Goal: Information Seeking & Learning: Understand process/instructions

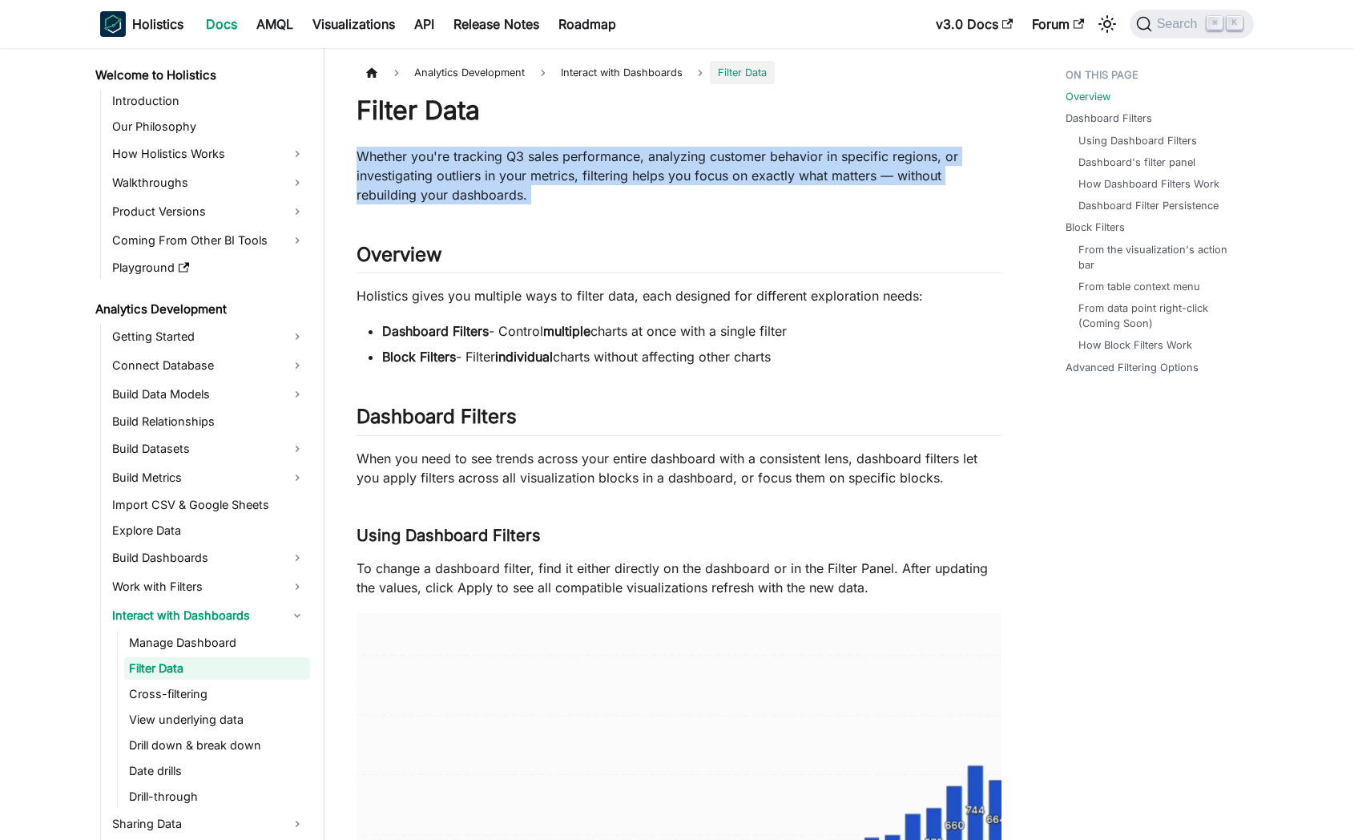
click at [444, 201] on p "Whether you're tracking Q3 sales performance, analyzing customer behavior in sp…" at bounding box center [679, 176] width 645 height 58
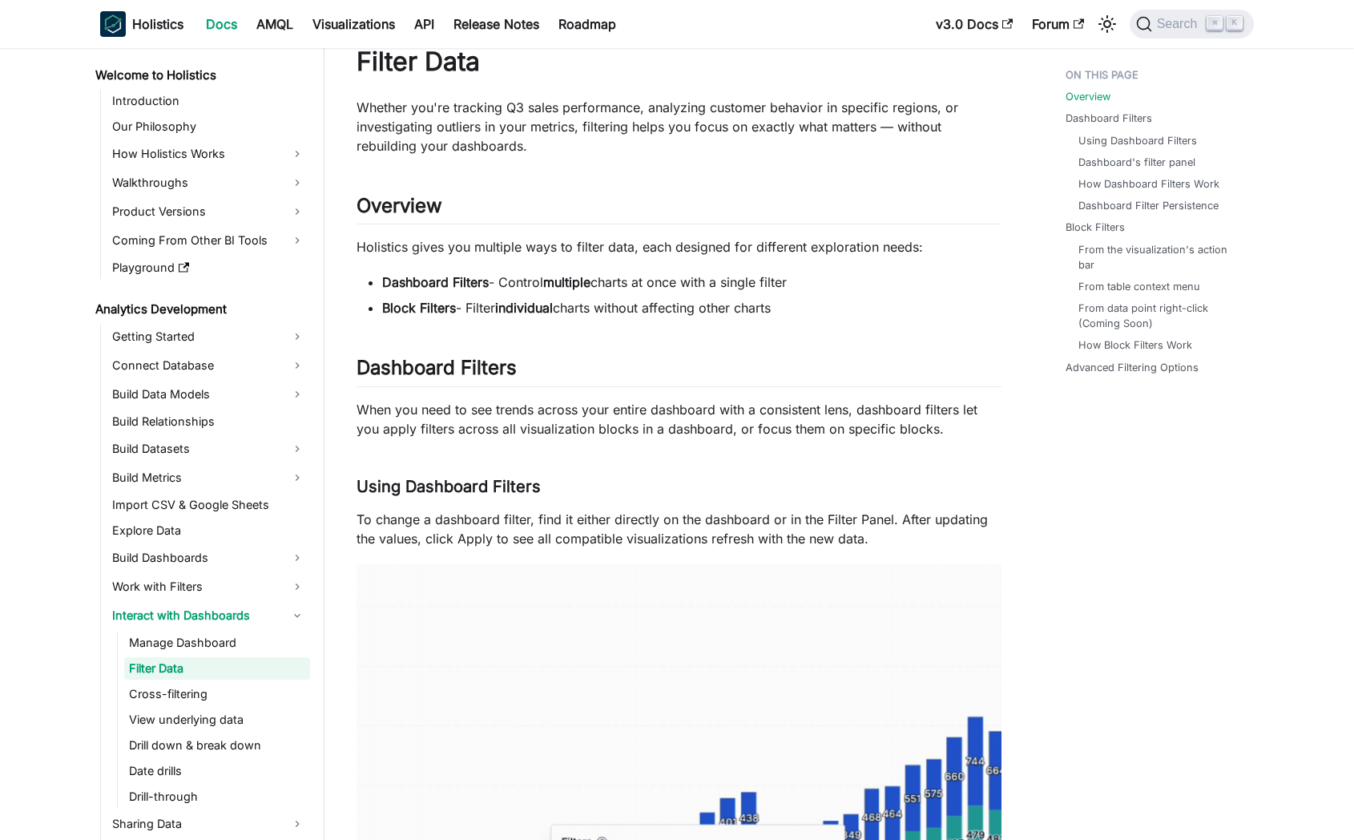
scroll to position [50, 0]
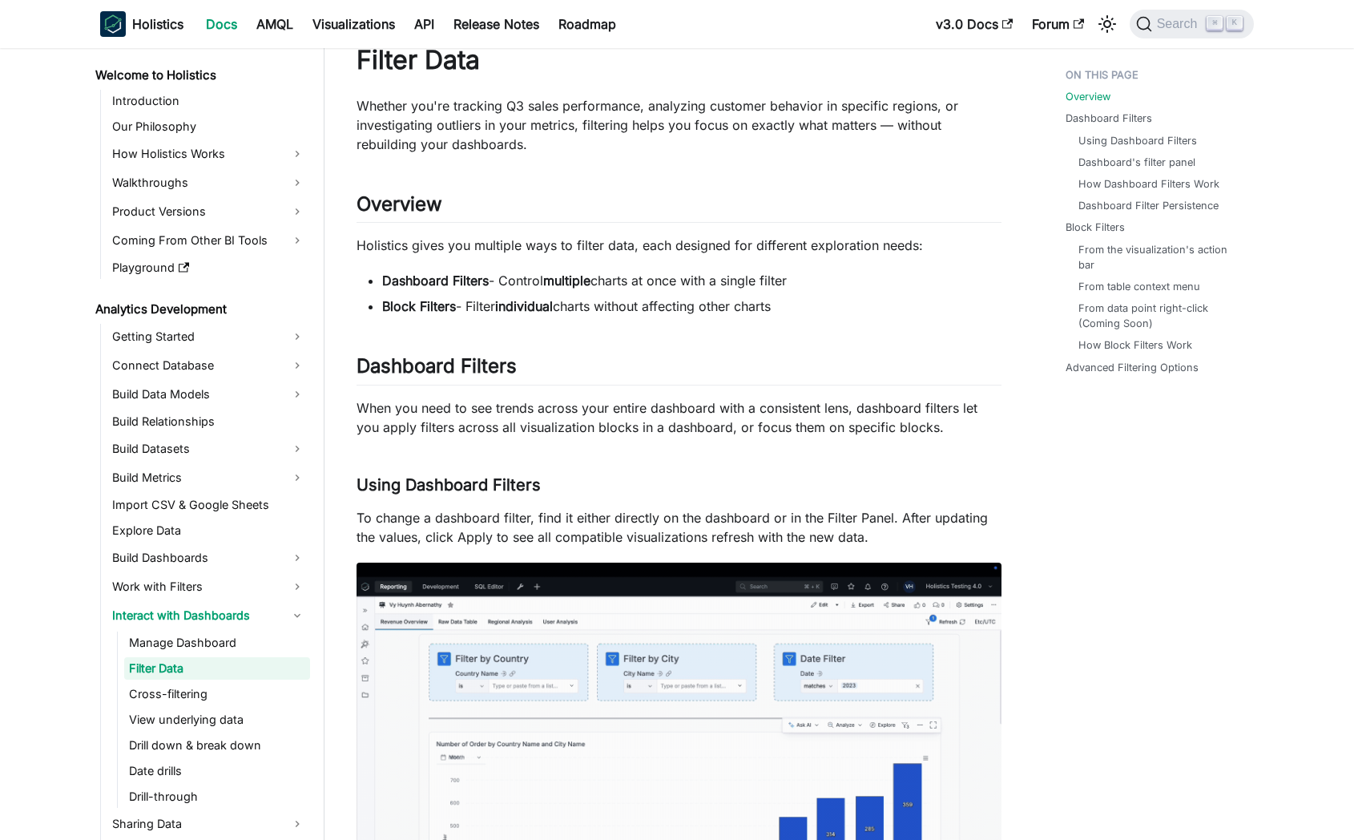
click at [528, 248] on p "Holistics gives you multiple ways to filter data, each designed for different e…" at bounding box center [679, 245] width 645 height 19
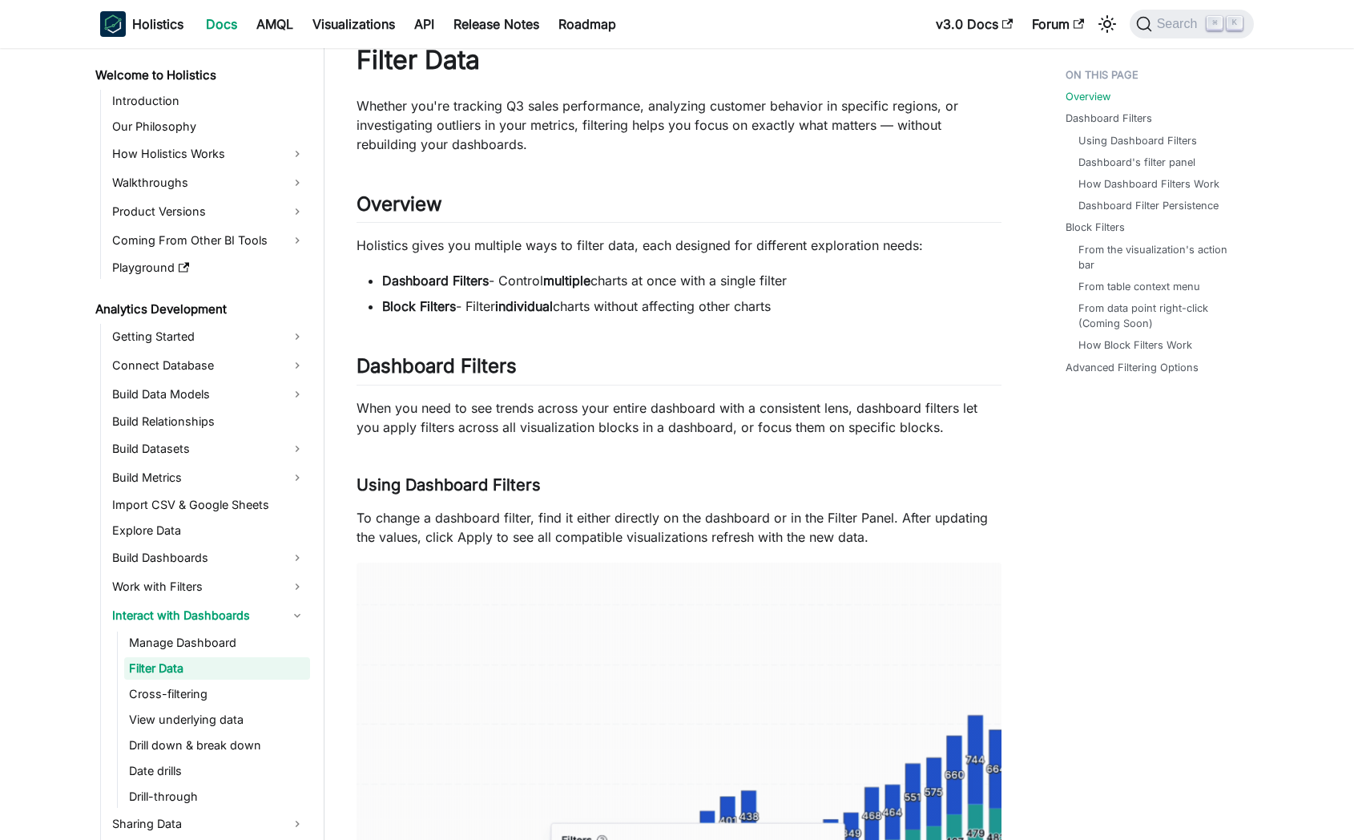
click at [528, 248] on p "Holistics gives you multiple ways to filter data, each designed for different e…" at bounding box center [679, 245] width 645 height 19
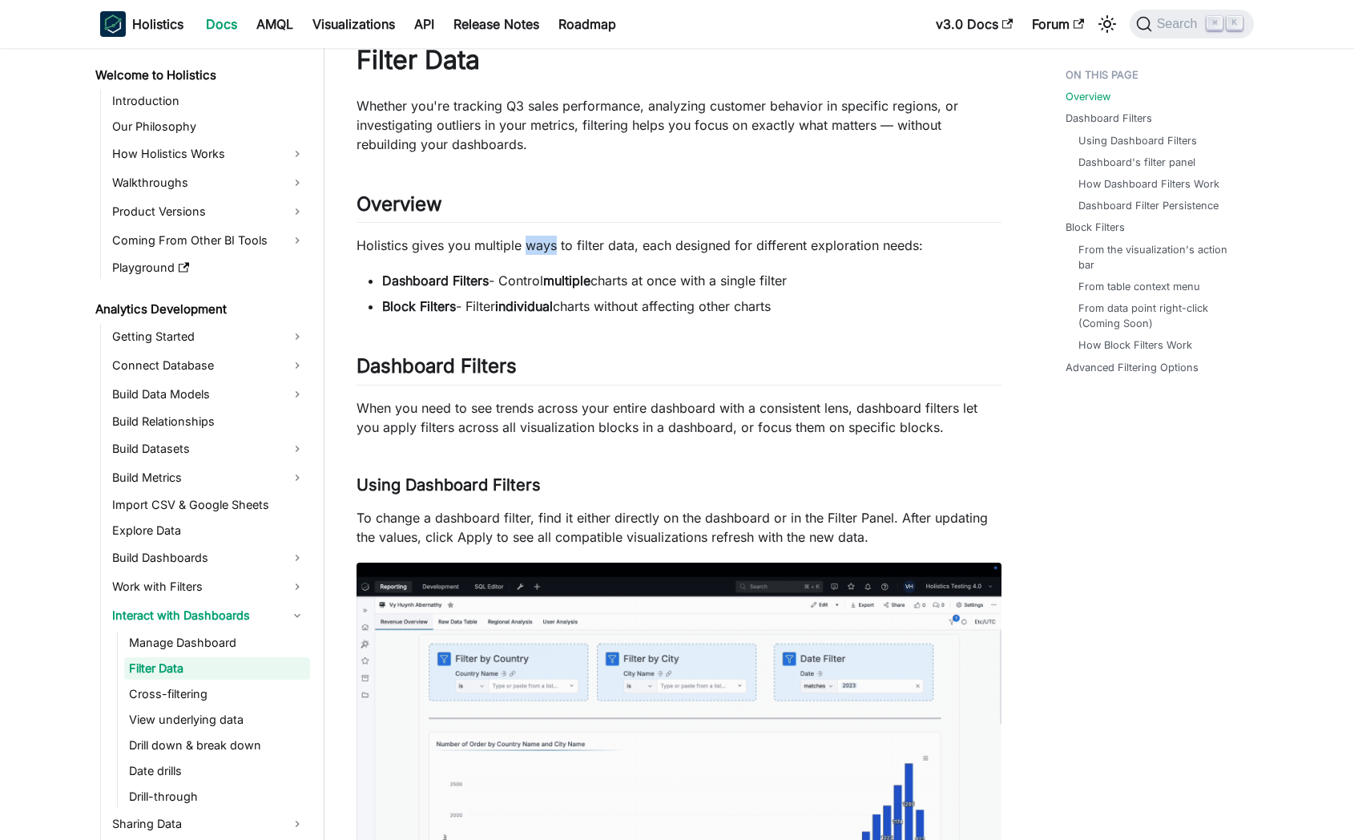
click at [528, 248] on p "Holistics gives you multiple ways to filter data, each designed for different e…" at bounding box center [679, 245] width 645 height 19
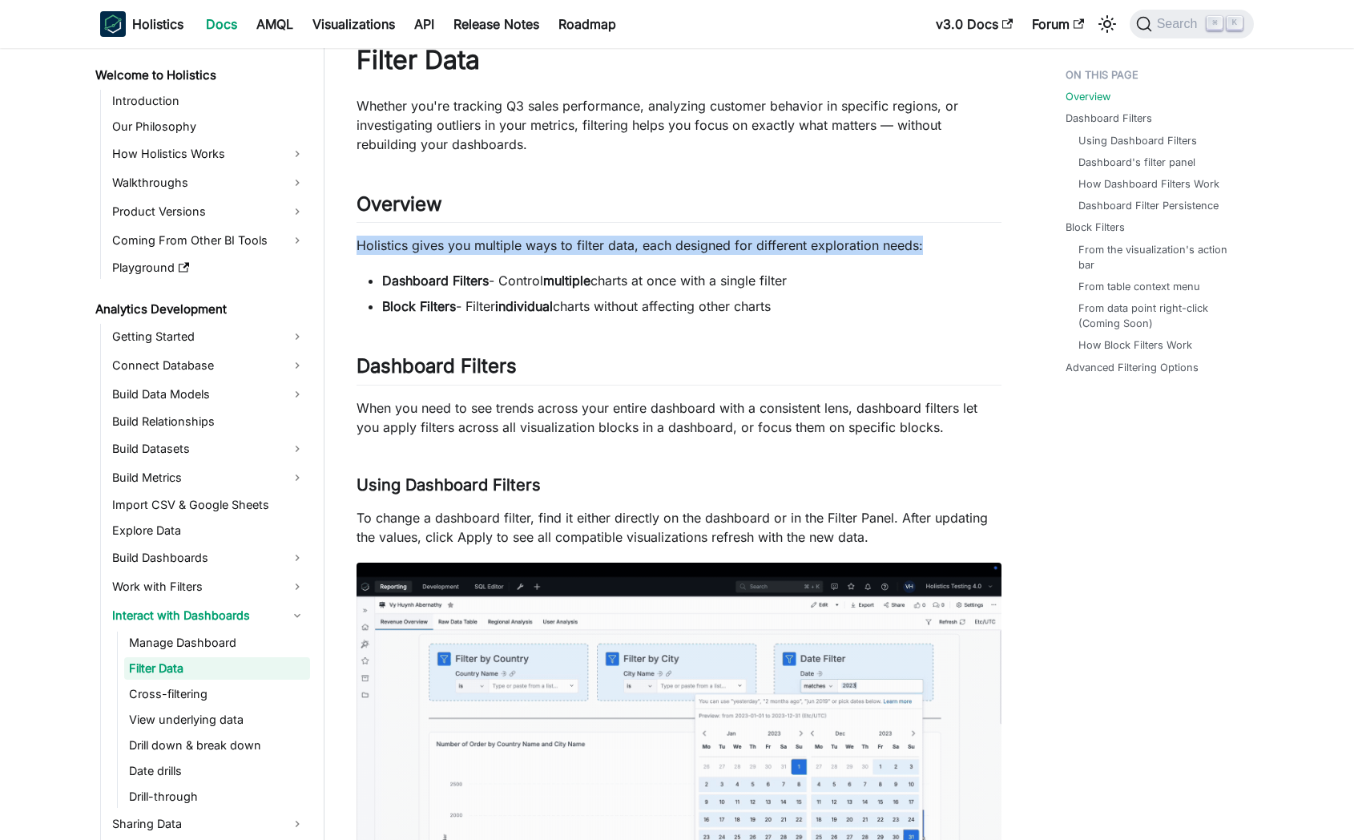
click at [632, 277] on li "Dashboard Filters - Control multiple charts at once with a single filter" at bounding box center [691, 280] width 619 height 19
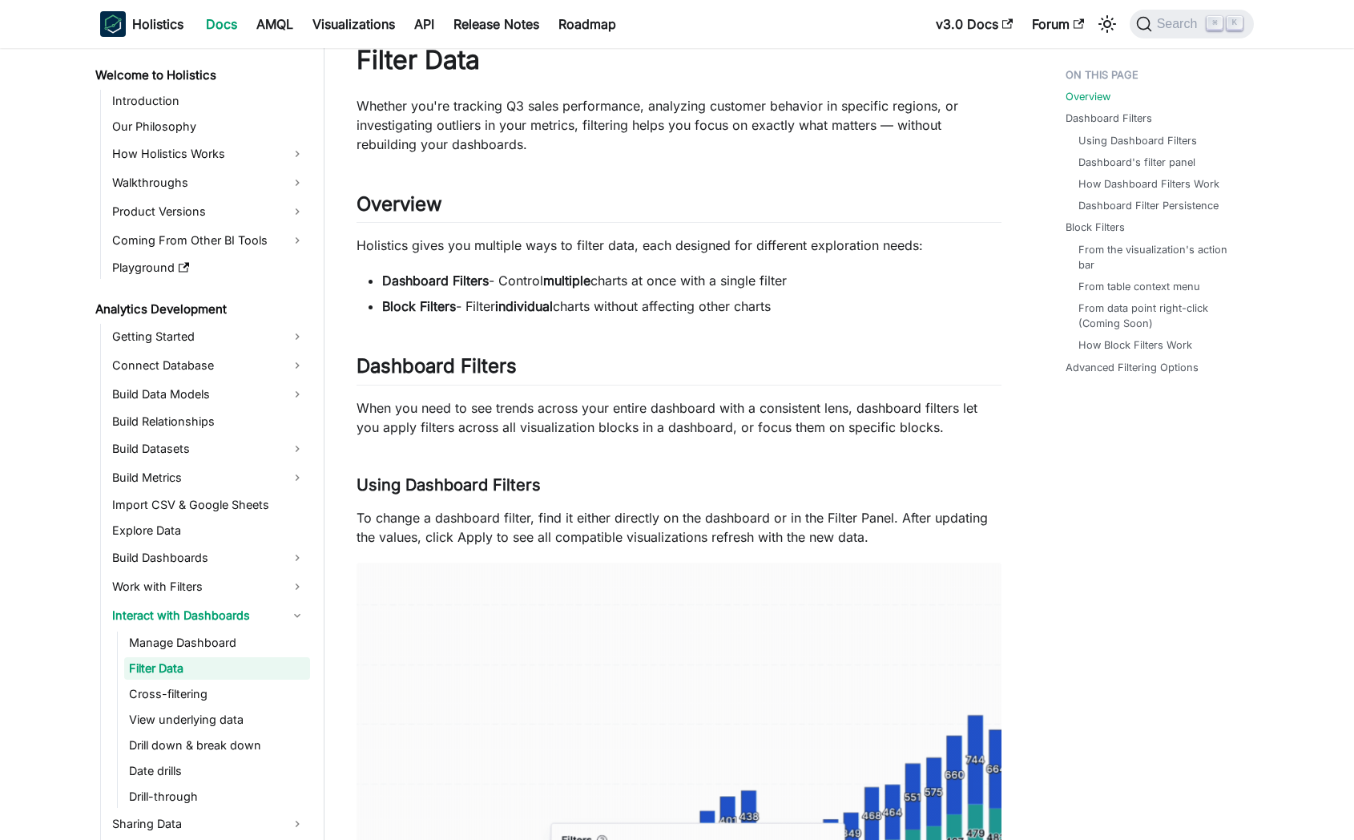
scroll to position [0, 0]
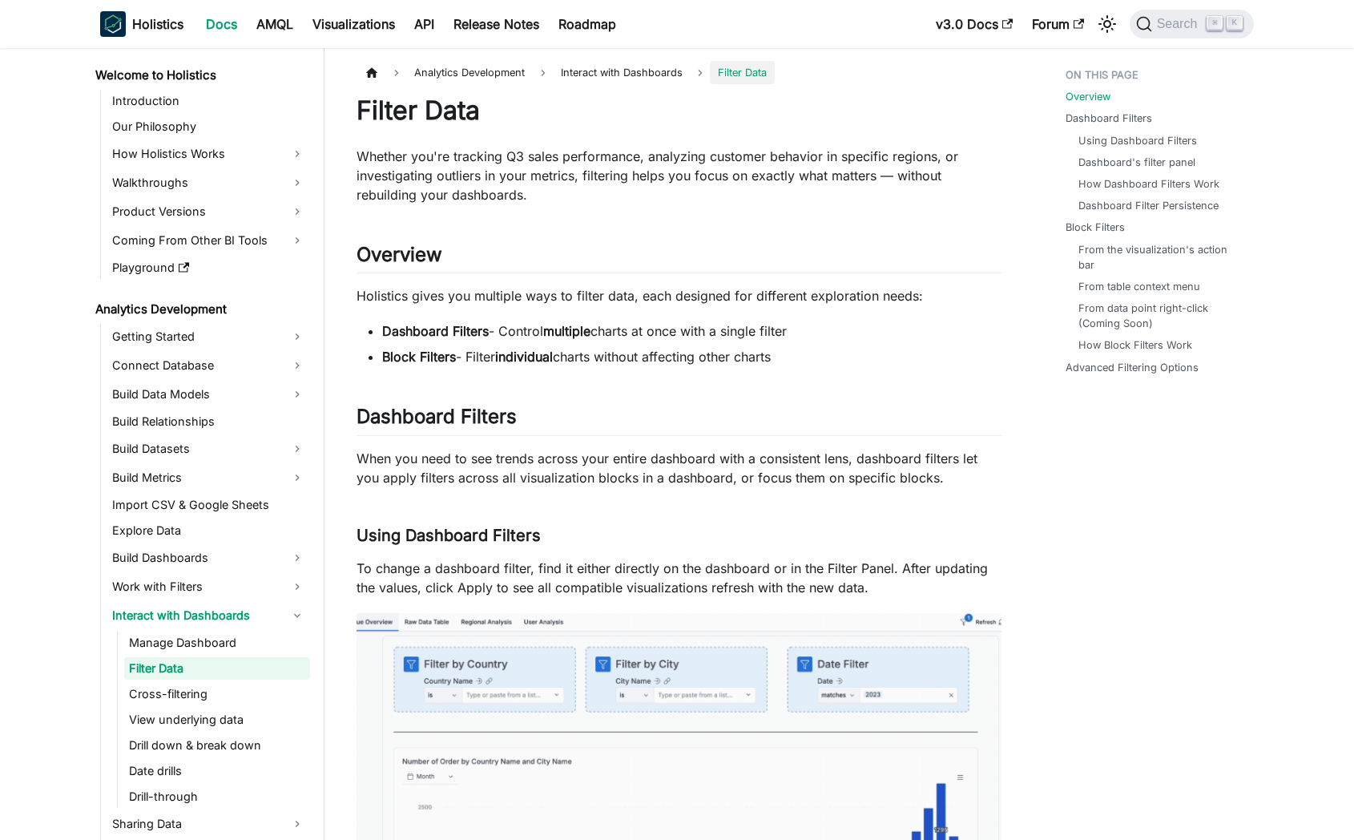
click at [462, 167] on p "Whether you're tracking Q3 sales performance, analyzing customer behavior in sp…" at bounding box center [679, 176] width 645 height 58
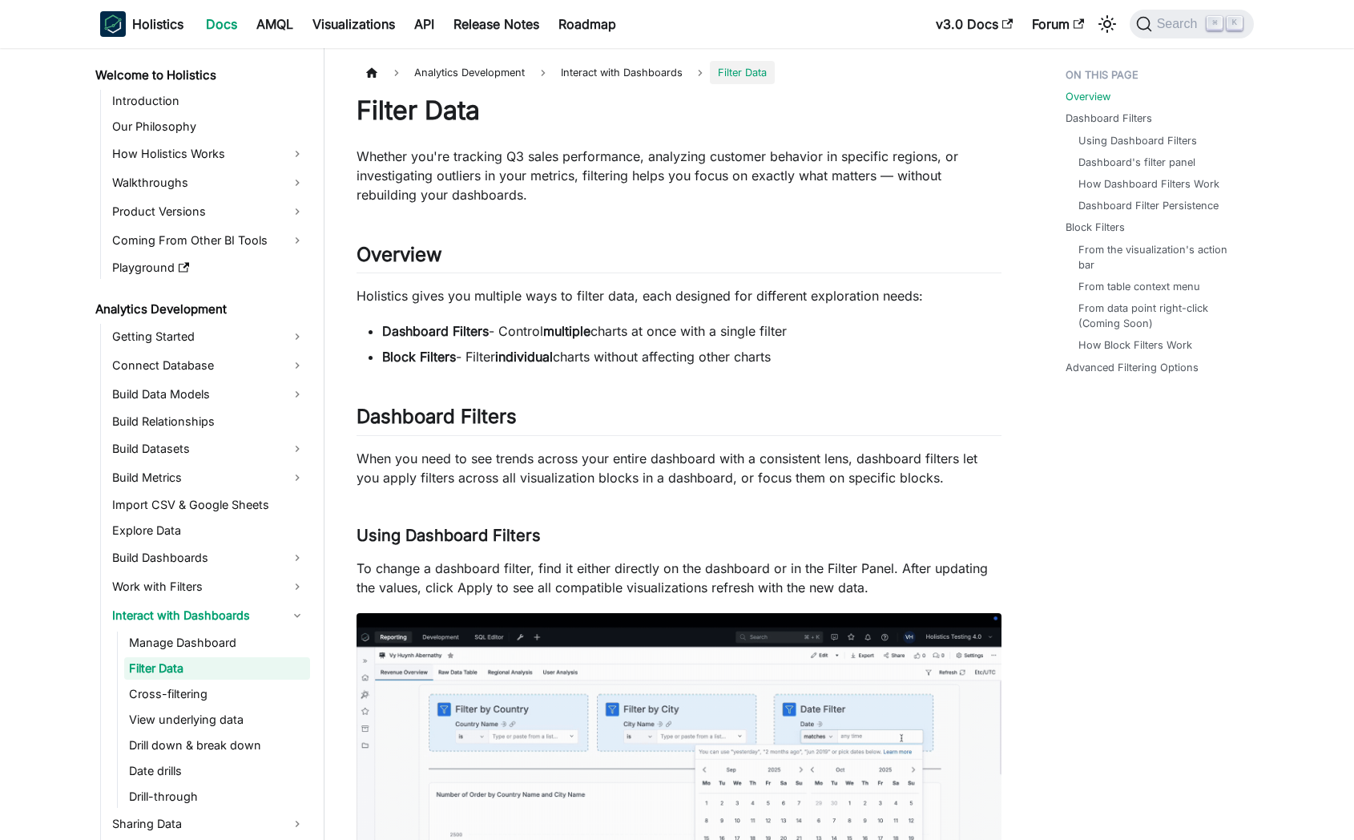
click at [462, 167] on p "Whether you're tracking Q3 sales performance, analyzing customer behavior in sp…" at bounding box center [679, 176] width 645 height 58
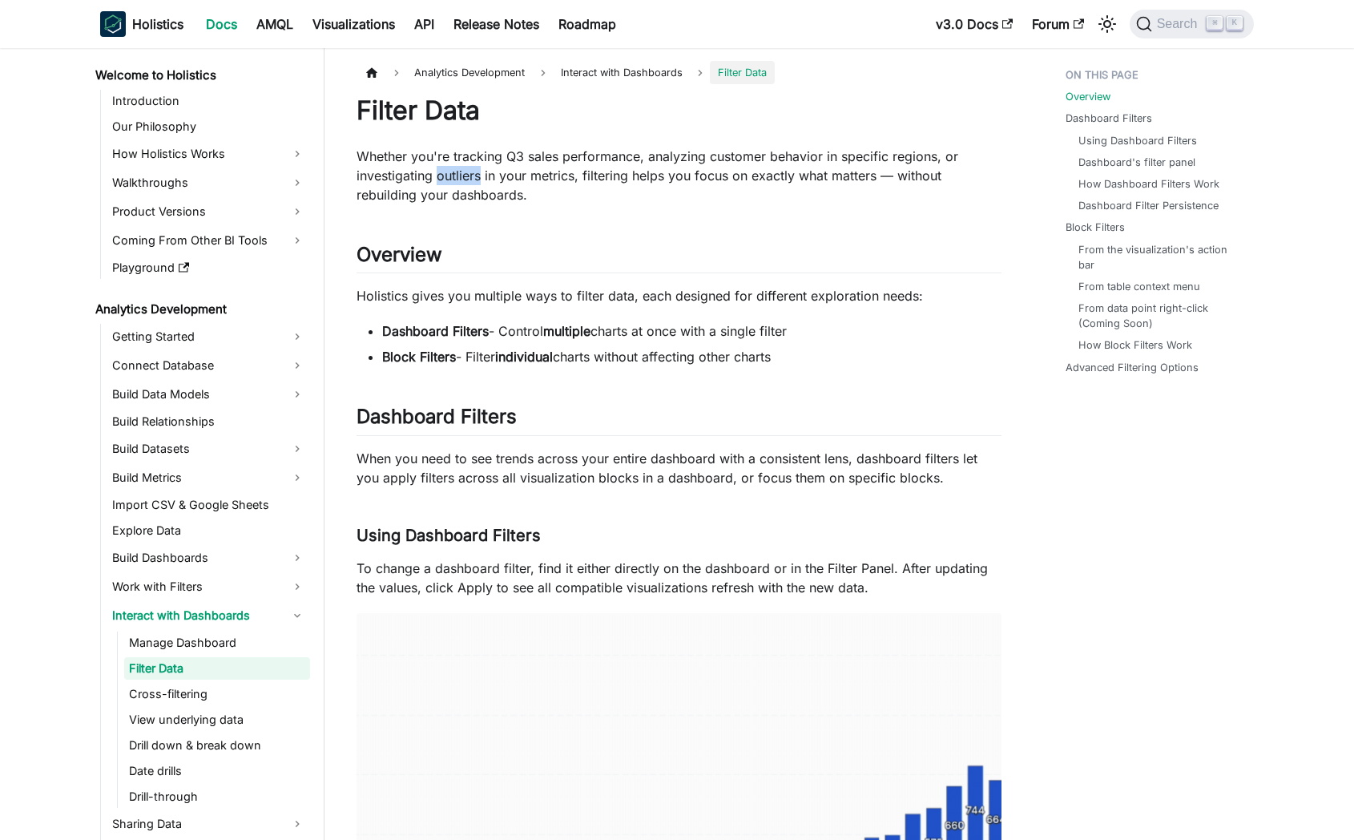
click at [462, 167] on p "Whether you're tracking Q3 sales performance, analyzing customer behavior in sp…" at bounding box center [679, 176] width 645 height 58
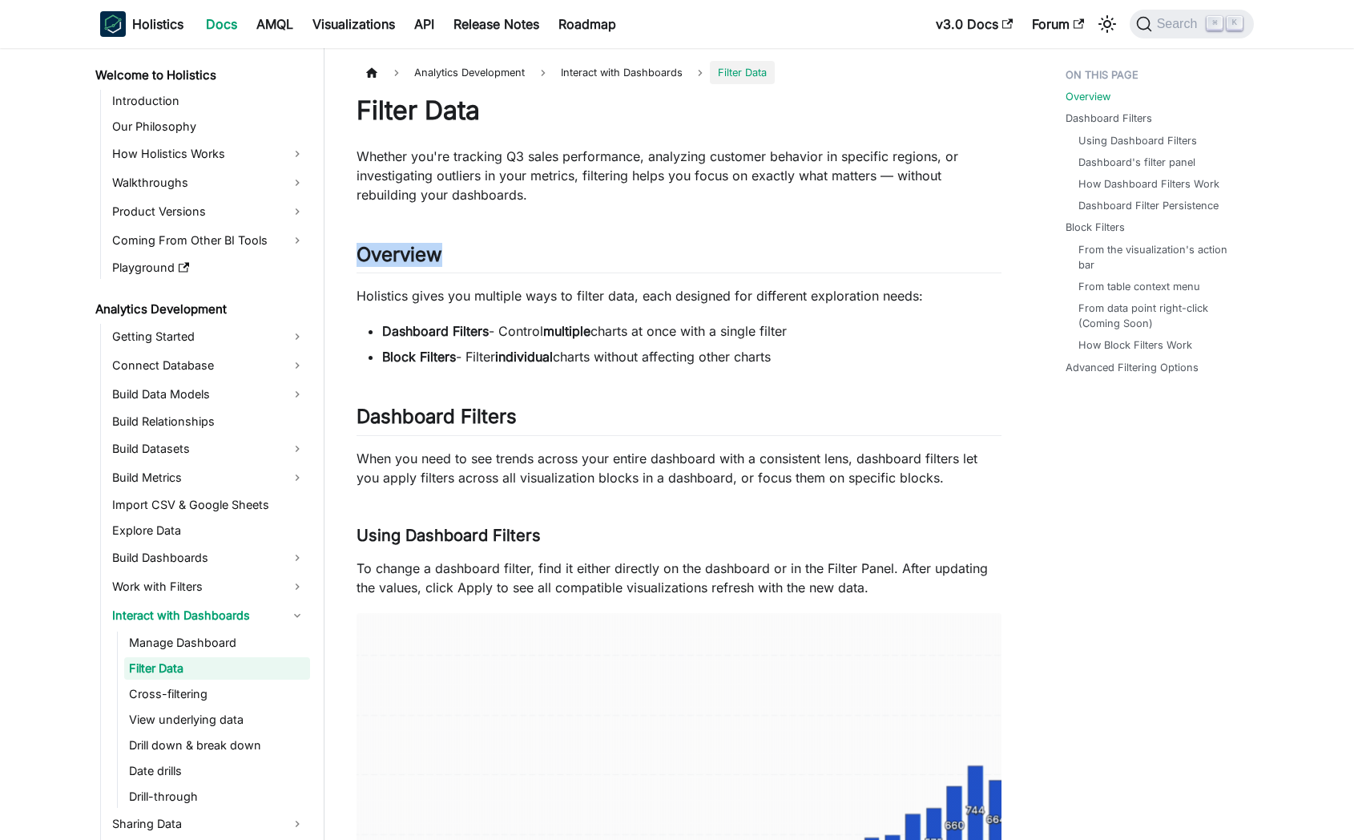
click at [584, 192] on p "Whether you're tracking Q3 sales performance, analyzing customer behavior in sp…" at bounding box center [679, 176] width 645 height 58
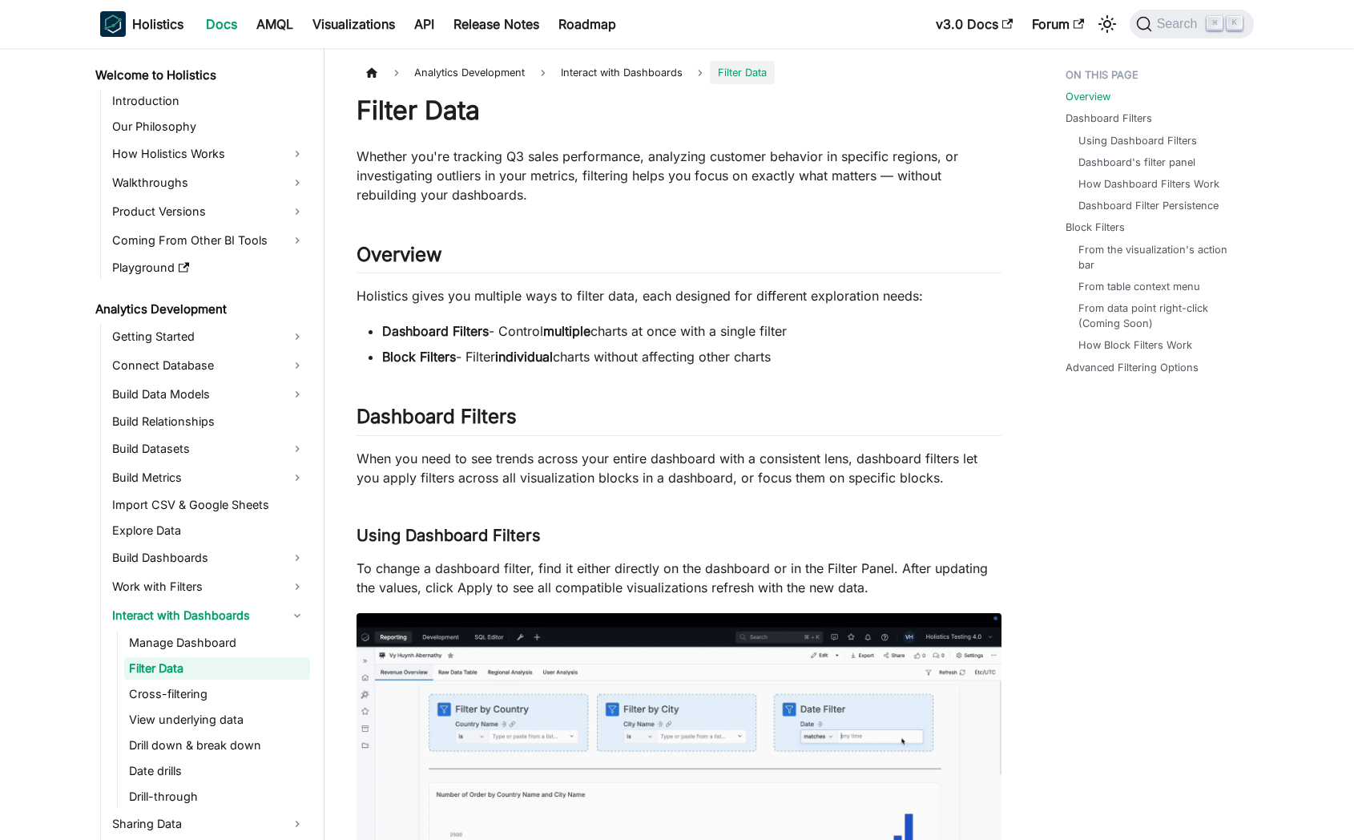
click at [584, 192] on p "Whether you're tracking Q3 sales performance, analyzing customer behavior in sp…" at bounding box center [679, 176] width 645 height 58
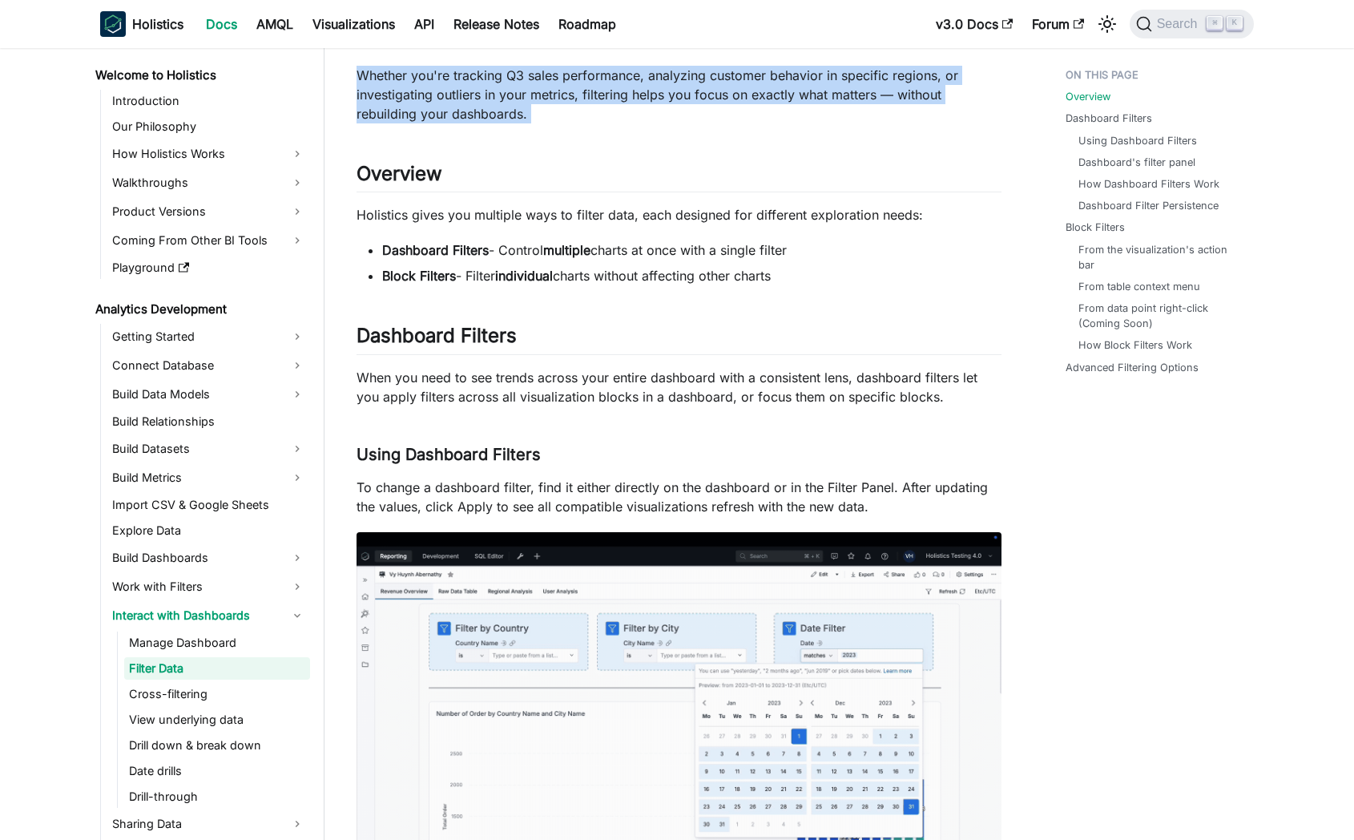
scroll to position [83, 0]
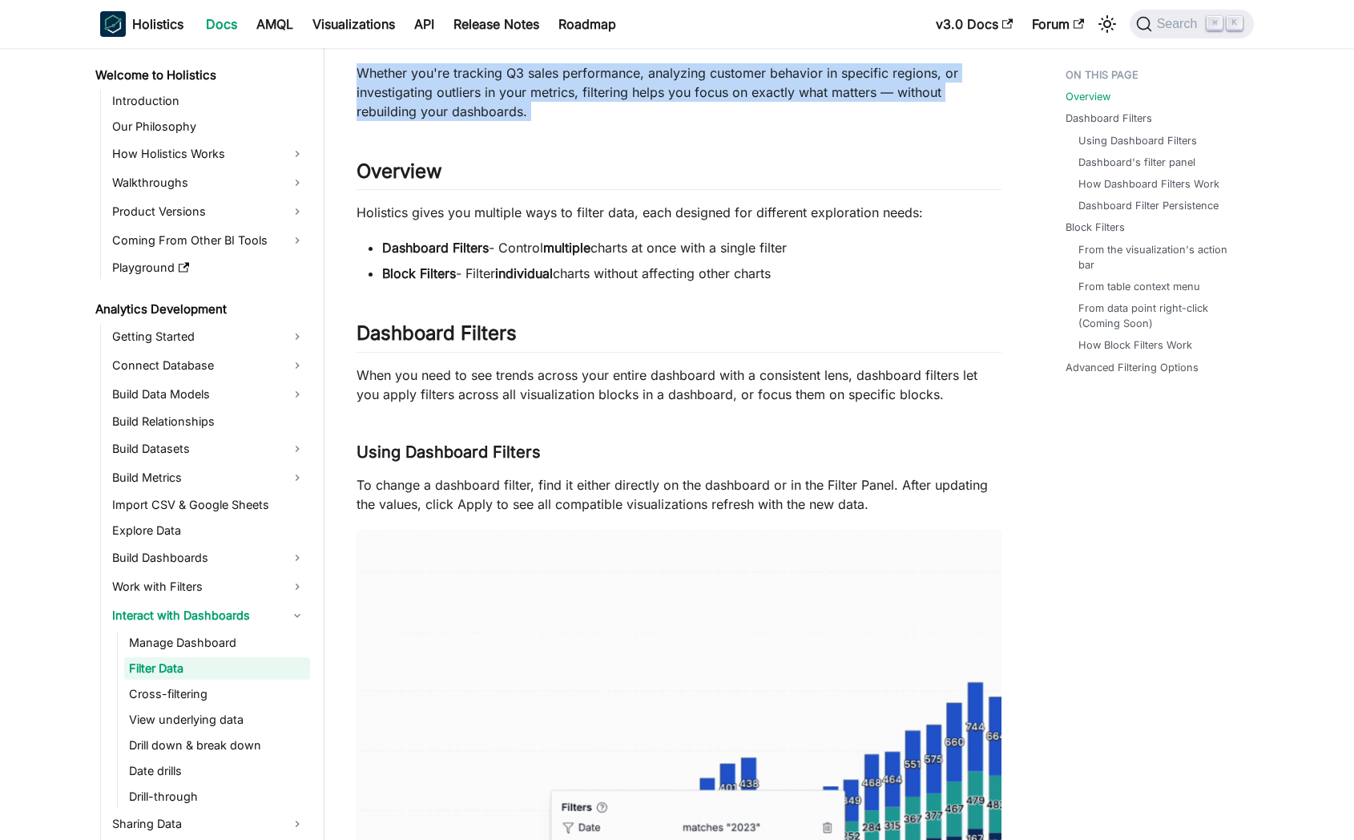
click at [523, 212] on p "Holistics gives you multiple ways to filter data, each designed for different e…" at bounding box center [679, 212] width 645 height 19
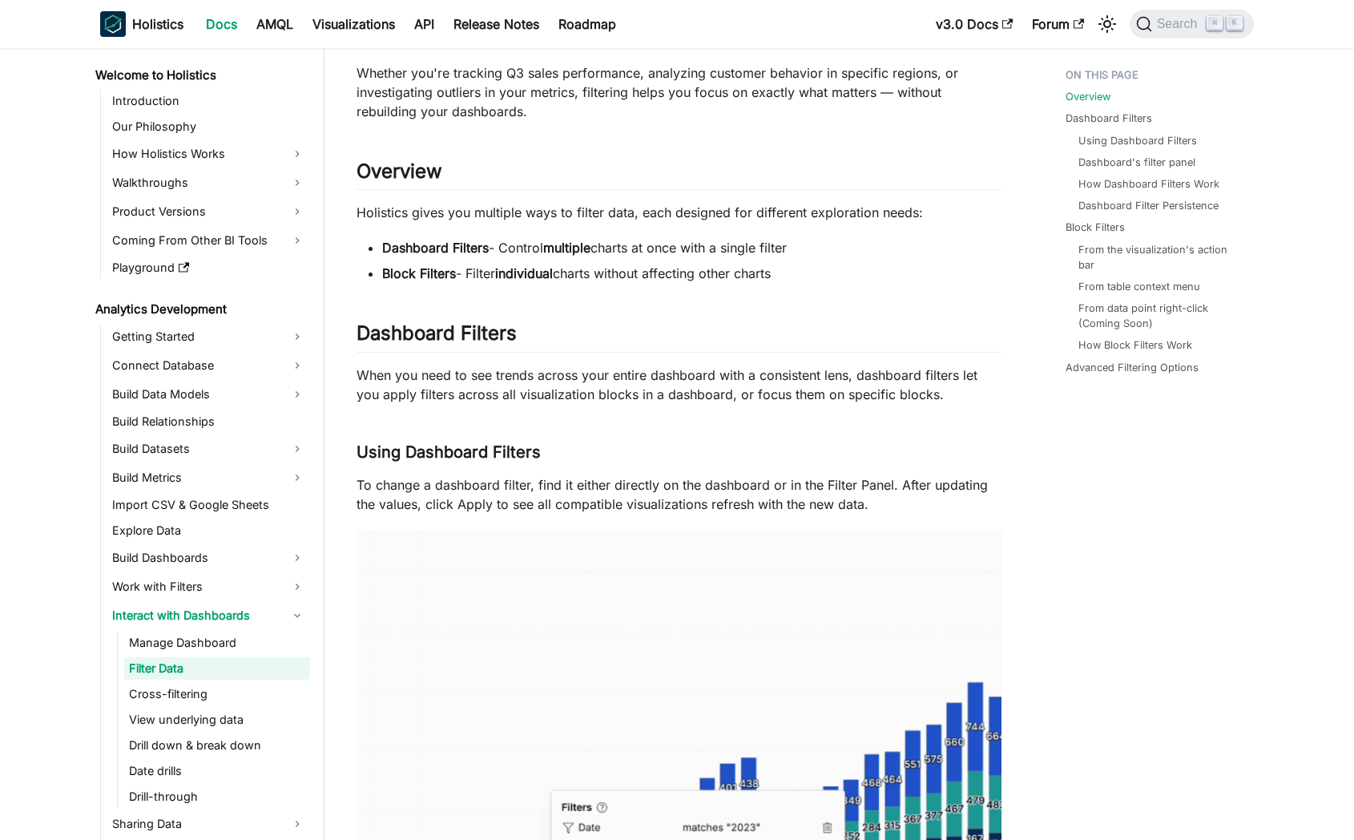
click at [523, 212] on p "Holistics gives you multiple ways to filter data, each designed for different e…" at bounding box center [679, 212] width 645 height 19
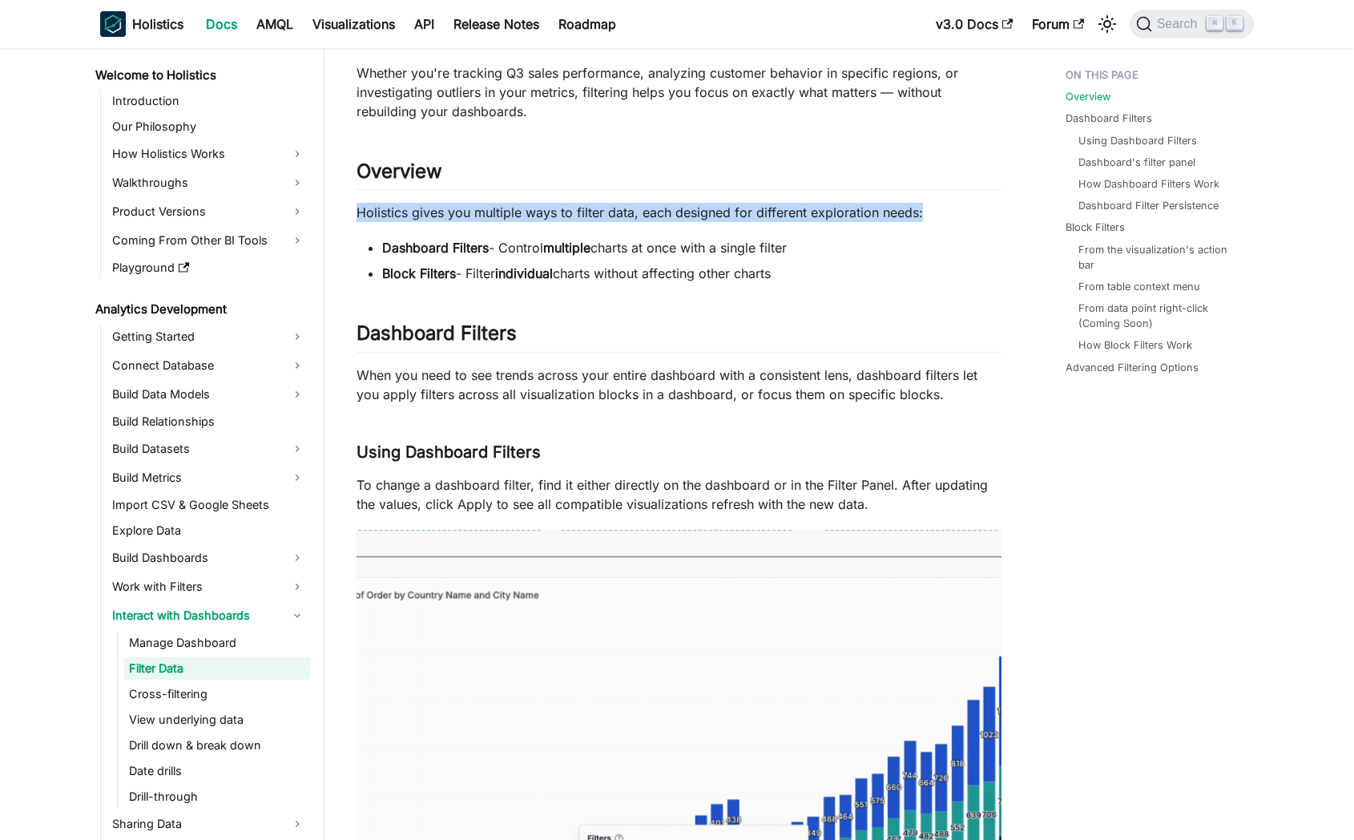
click at [523, 212] on p "Holistics gives you multiple ways to filter data, each designed for different e…" at bounding box center [679, 212] width 645 height 19
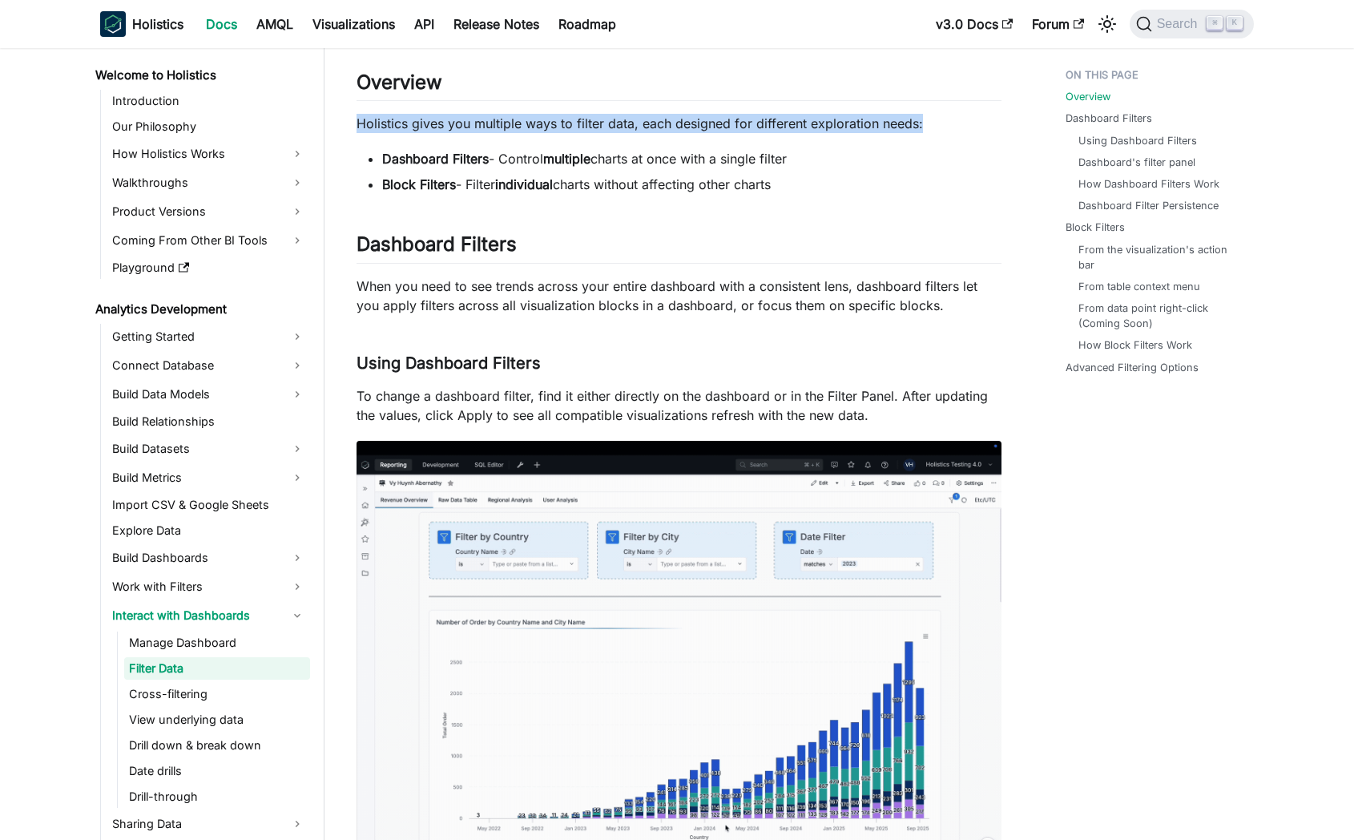
scroll to position [184, 0]
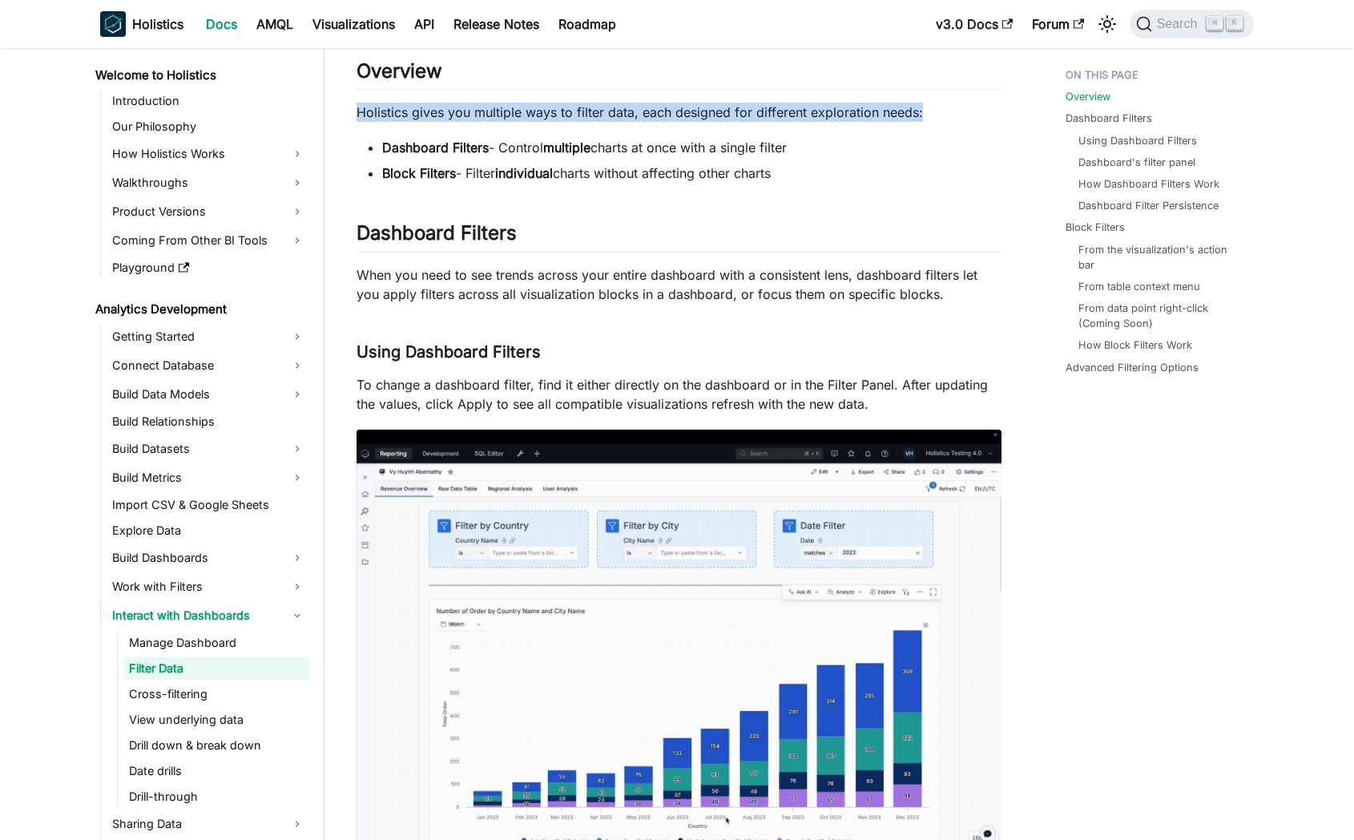
click at [586, 280] on p "When you need to see trends across your entire dashboard with a consistent lens…" at bounding box center [679, 284] width 645 height 38
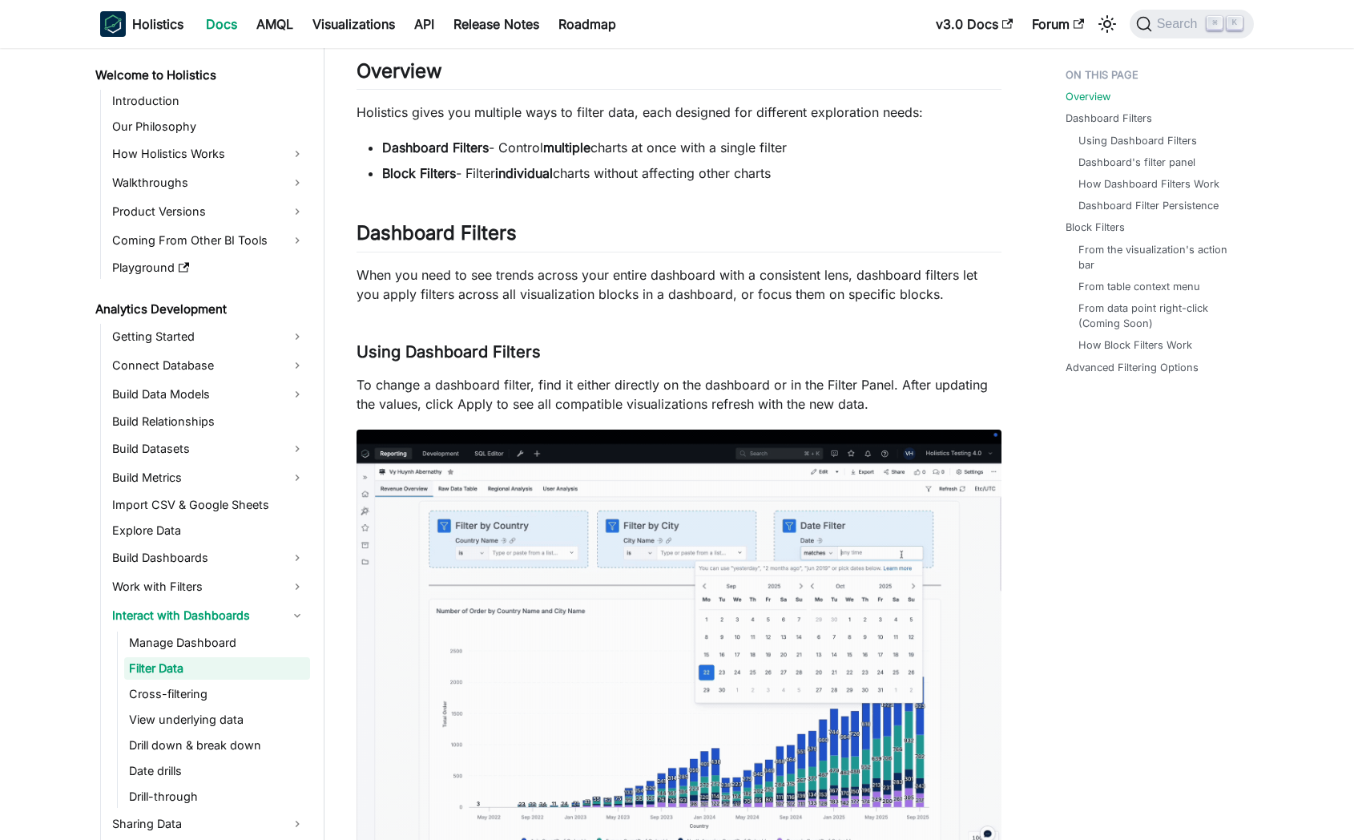
click at [586, 280] on p "When you need to see trends across your entire dashboard with a consistent lens…" at bounding box center [679, 284] width 645 height 38
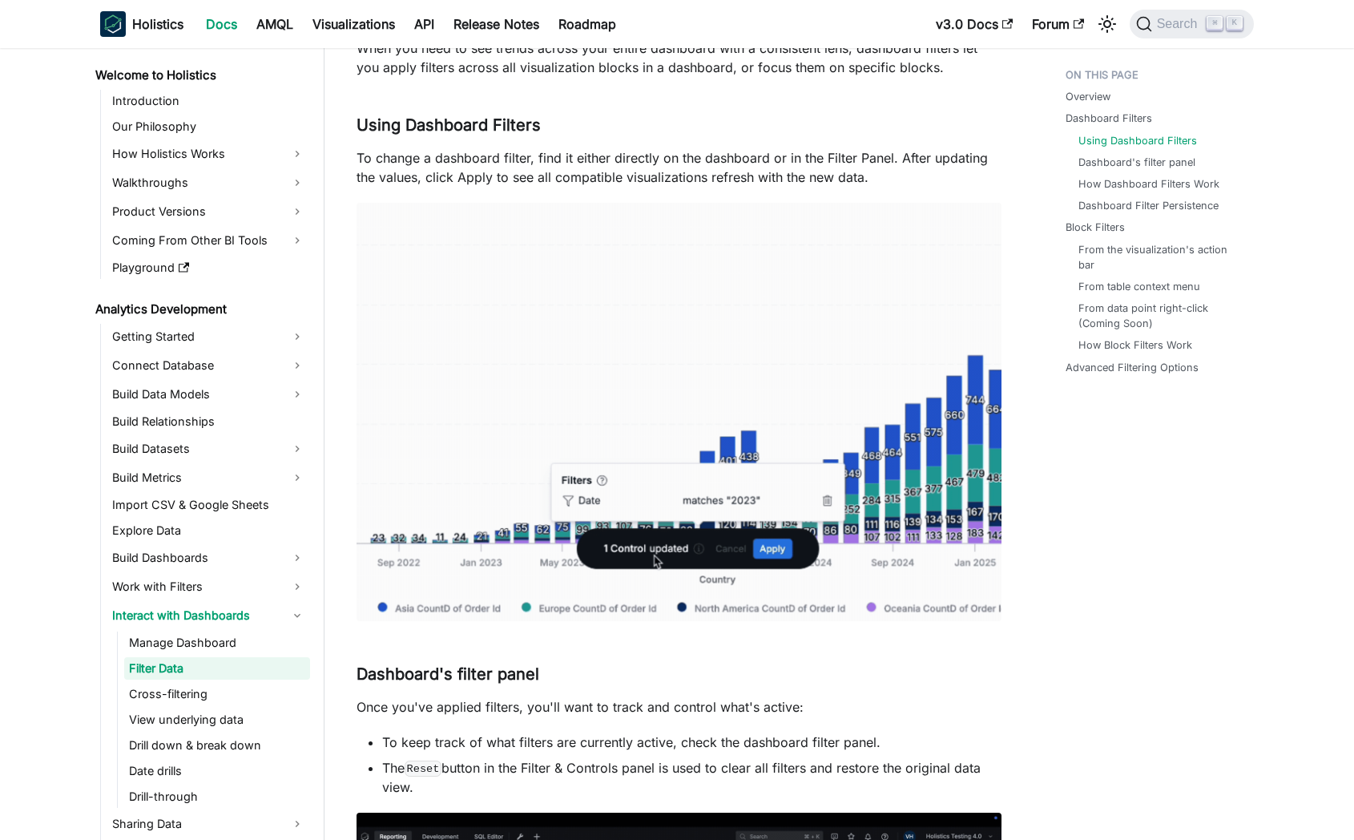
scroll to position [412, 0]
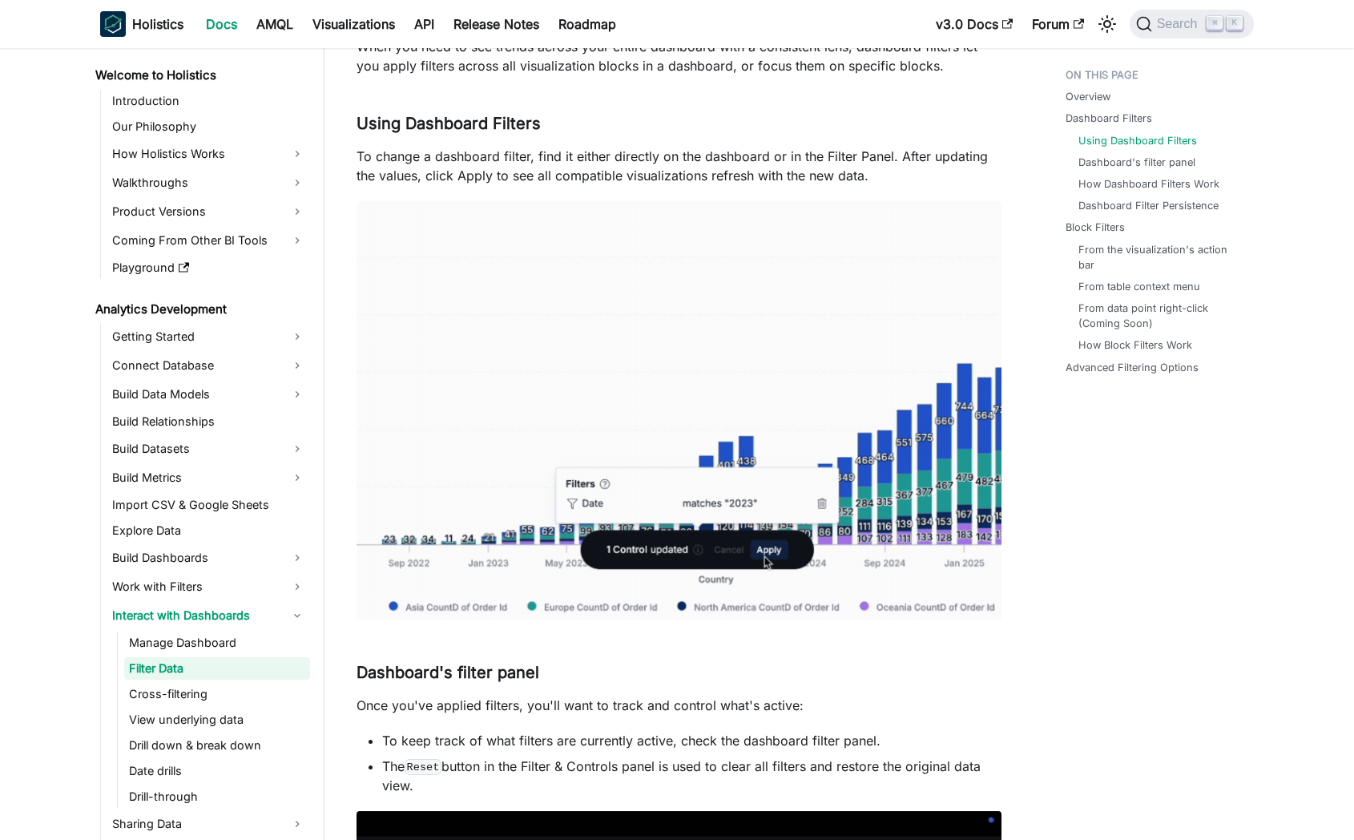
click at [442, 177] on p "To change a dashboard filter, find it either directly on the dashboard or in th…" at bounding box center [679, 166] width 645 height 38
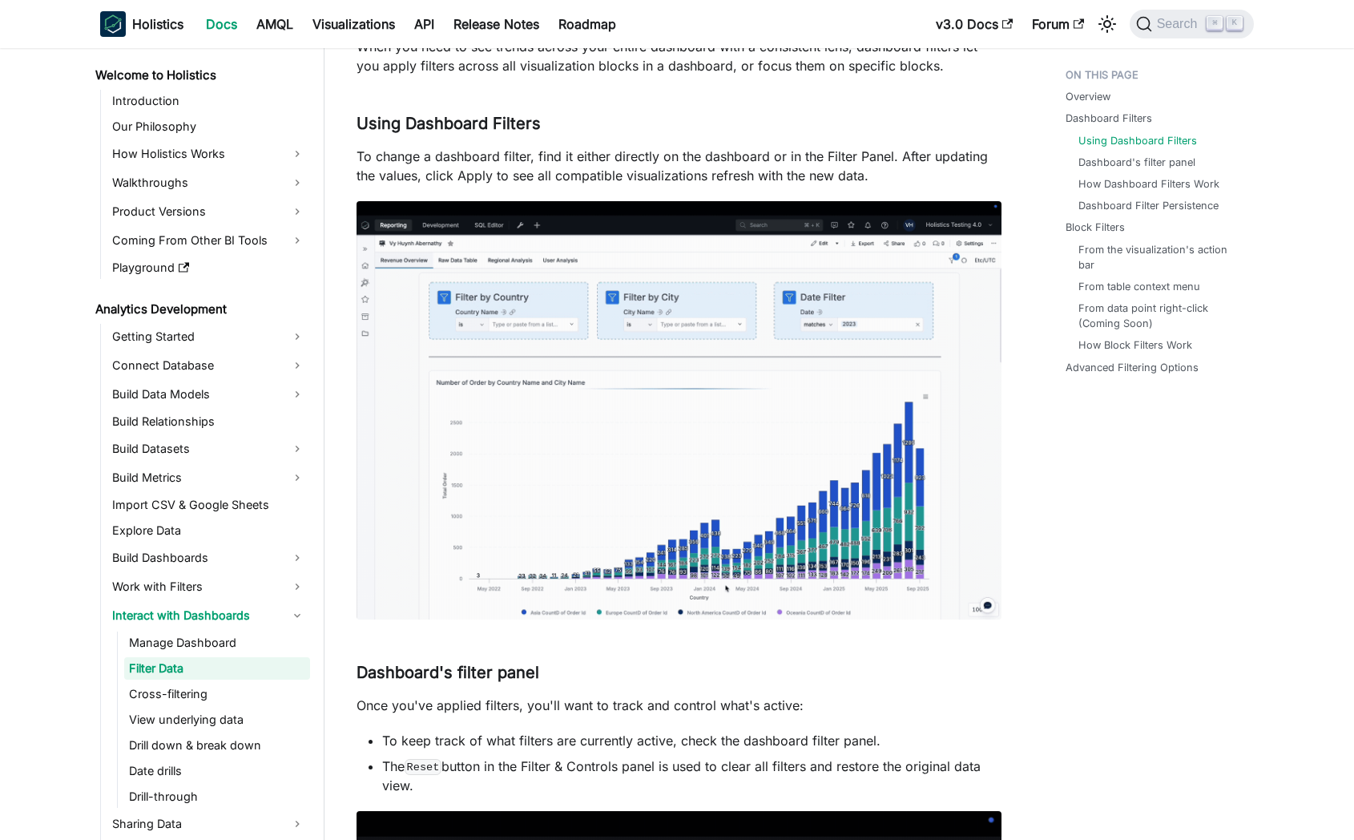
click at [442, 177] on p "To change a dashboard filter, find it either directly on the dashboard or in th…" at bounding box center [679, 166] width 645 height 38
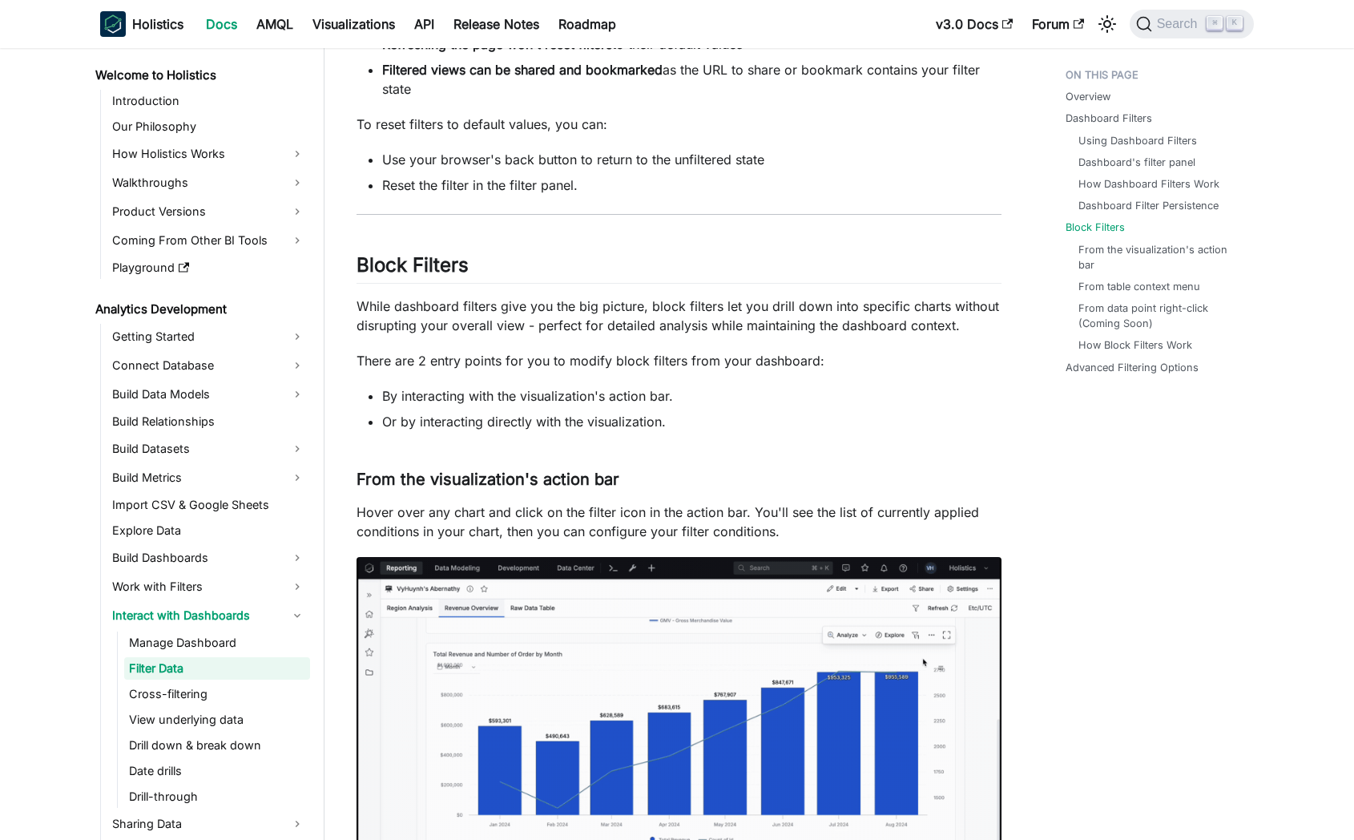
scroll to position [1997, 0]
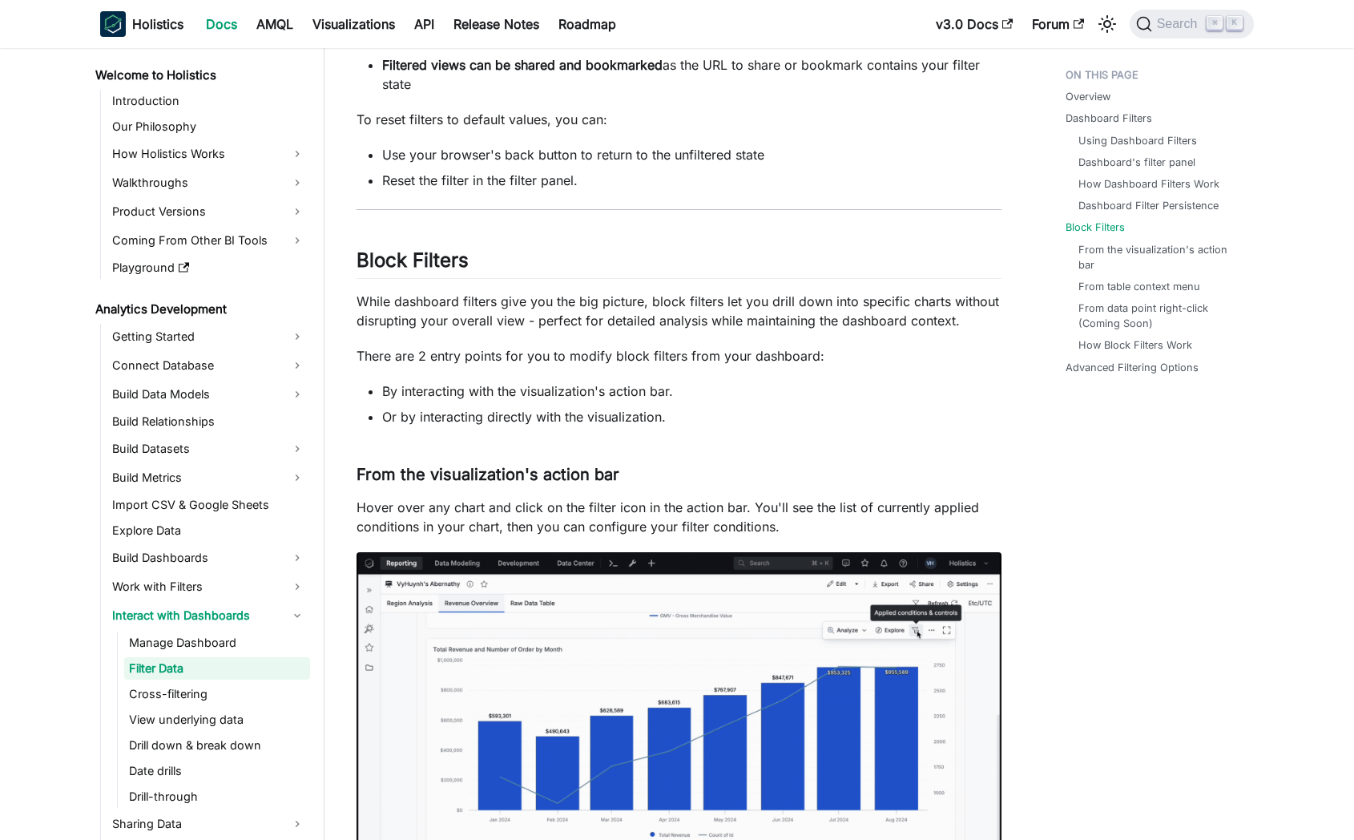
click at [445, 299] on p "While dashboard filters give you the big picture, block filters let you drill d…" at bounding box center [679, 311] width 645 height 38
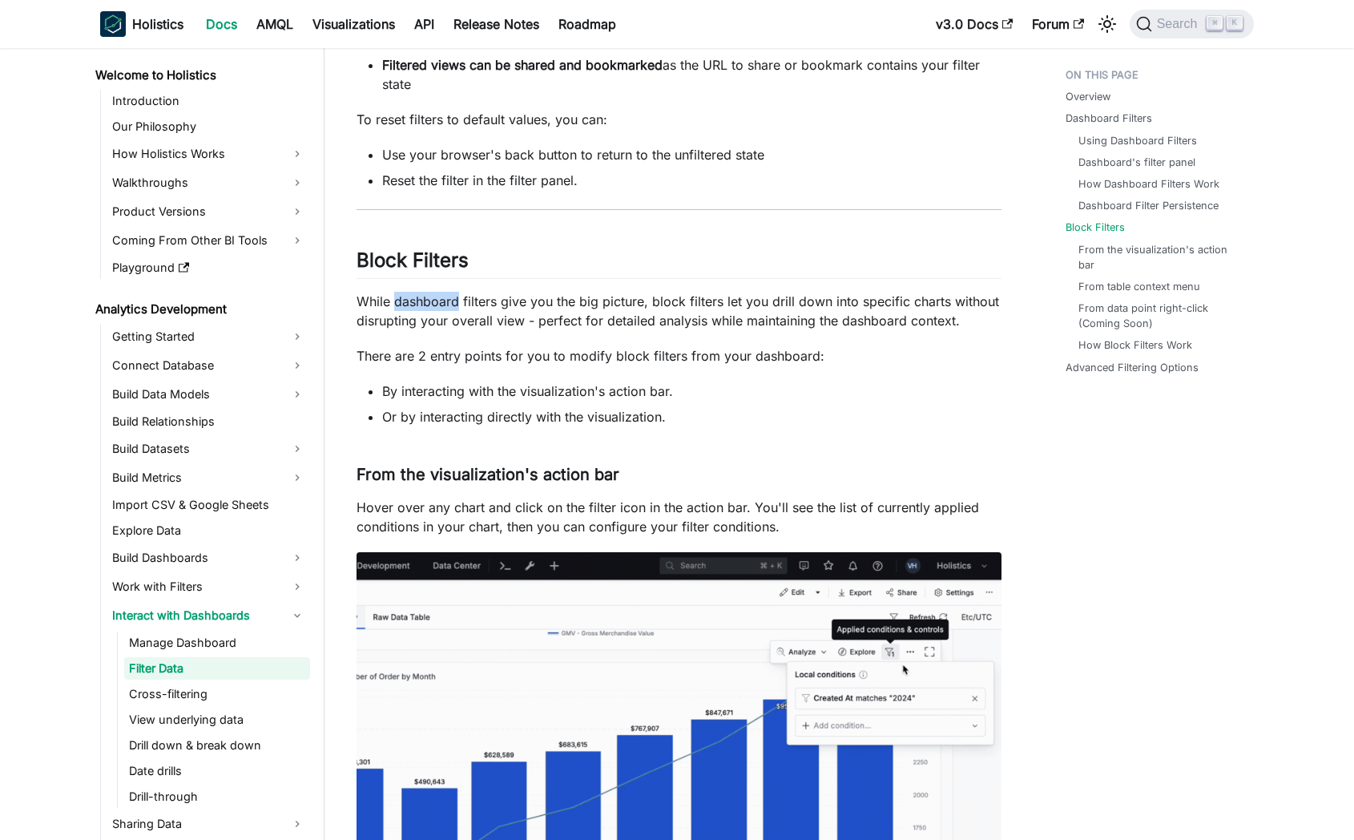
click at [445, 299] on p "While dashboard filters give you the big picture, block filters let you drill d…" at bounding box center [679, 311] width 645 height 38
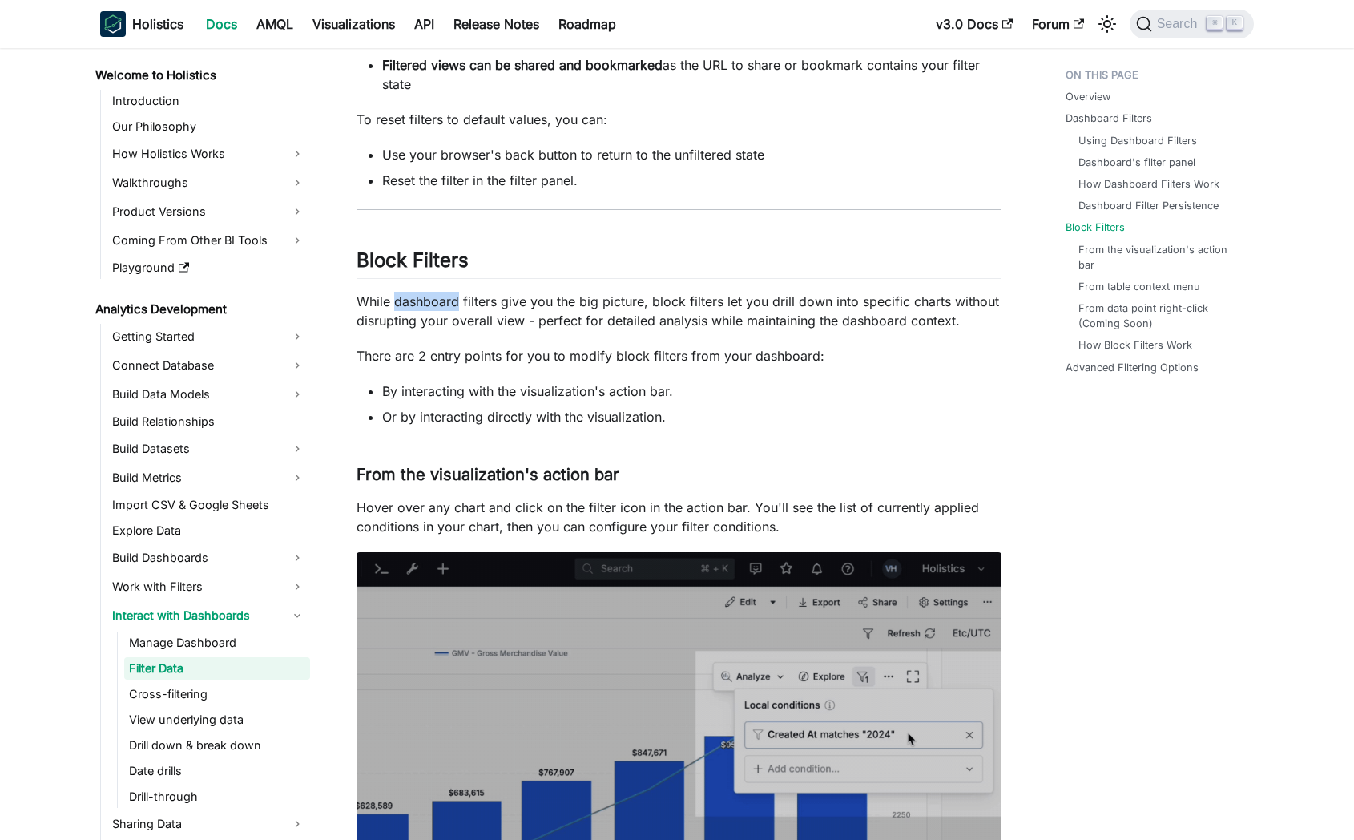
click at [445, 299] on p "While dashboard filters give you the big picture, block filters let you drill d…" at bounding box center [679, 311] width 645 height 38
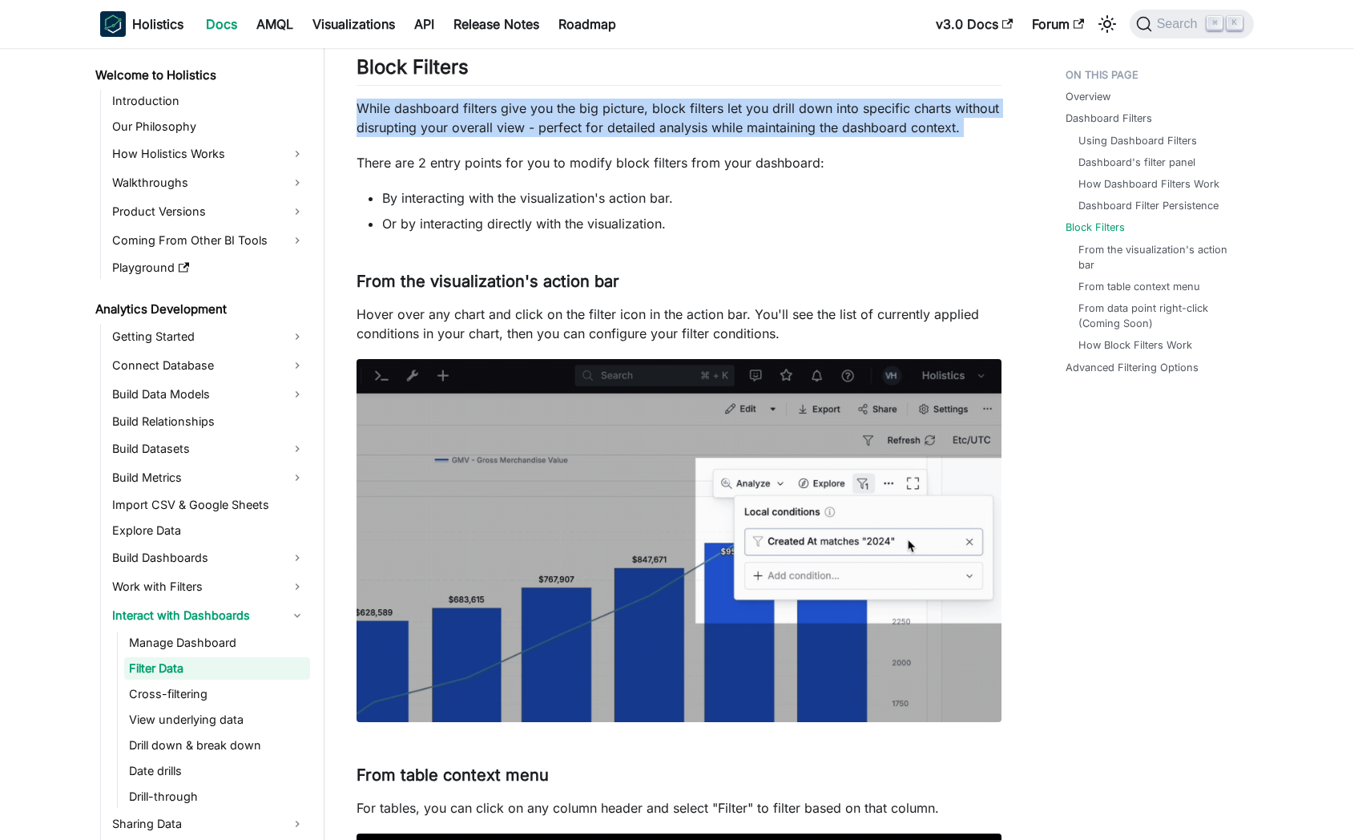
scroll to position [2202, 0]
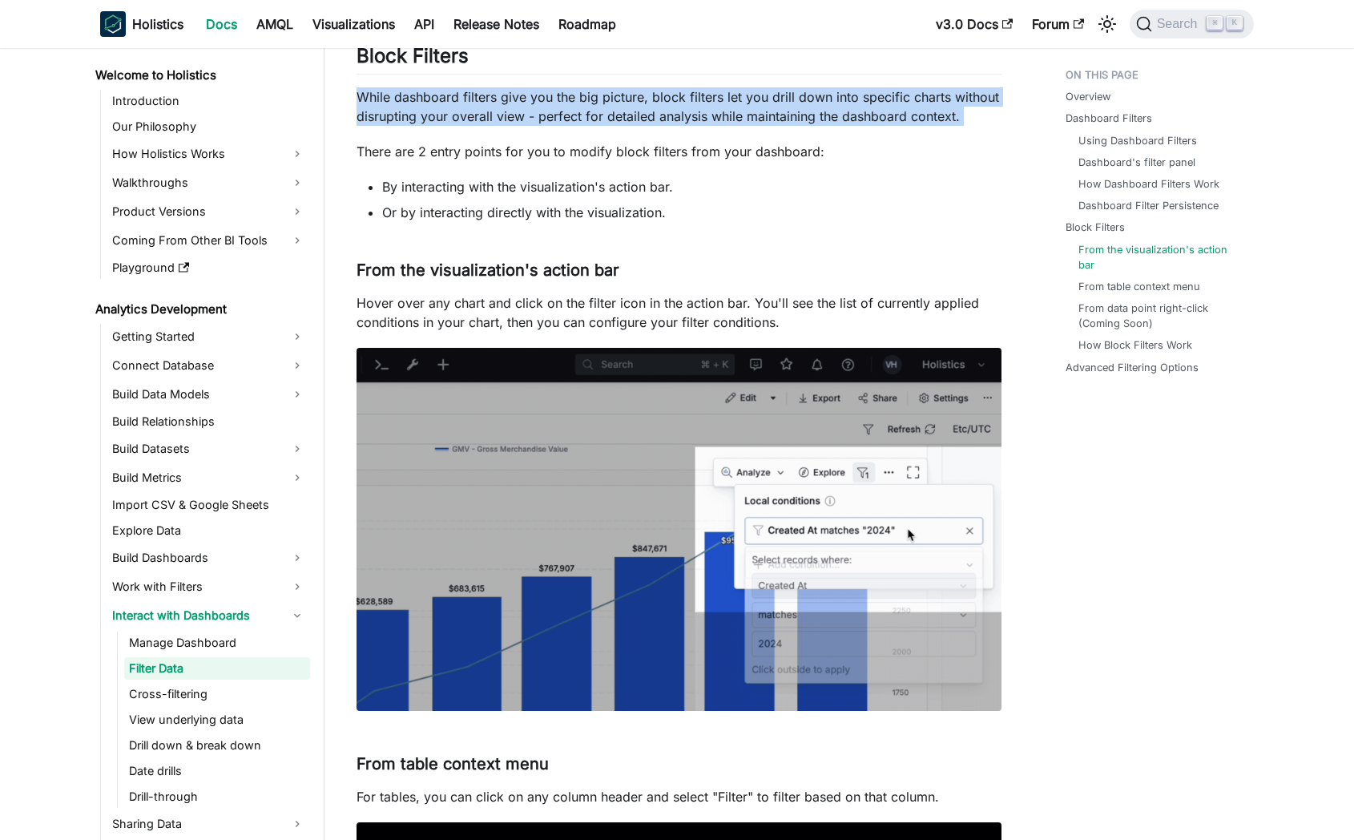
click at [506, 324] on p "Hover over any chart and click on the filter icon in the action bar. You'll see…" at bounding box center [679, 312] width 645 height 38
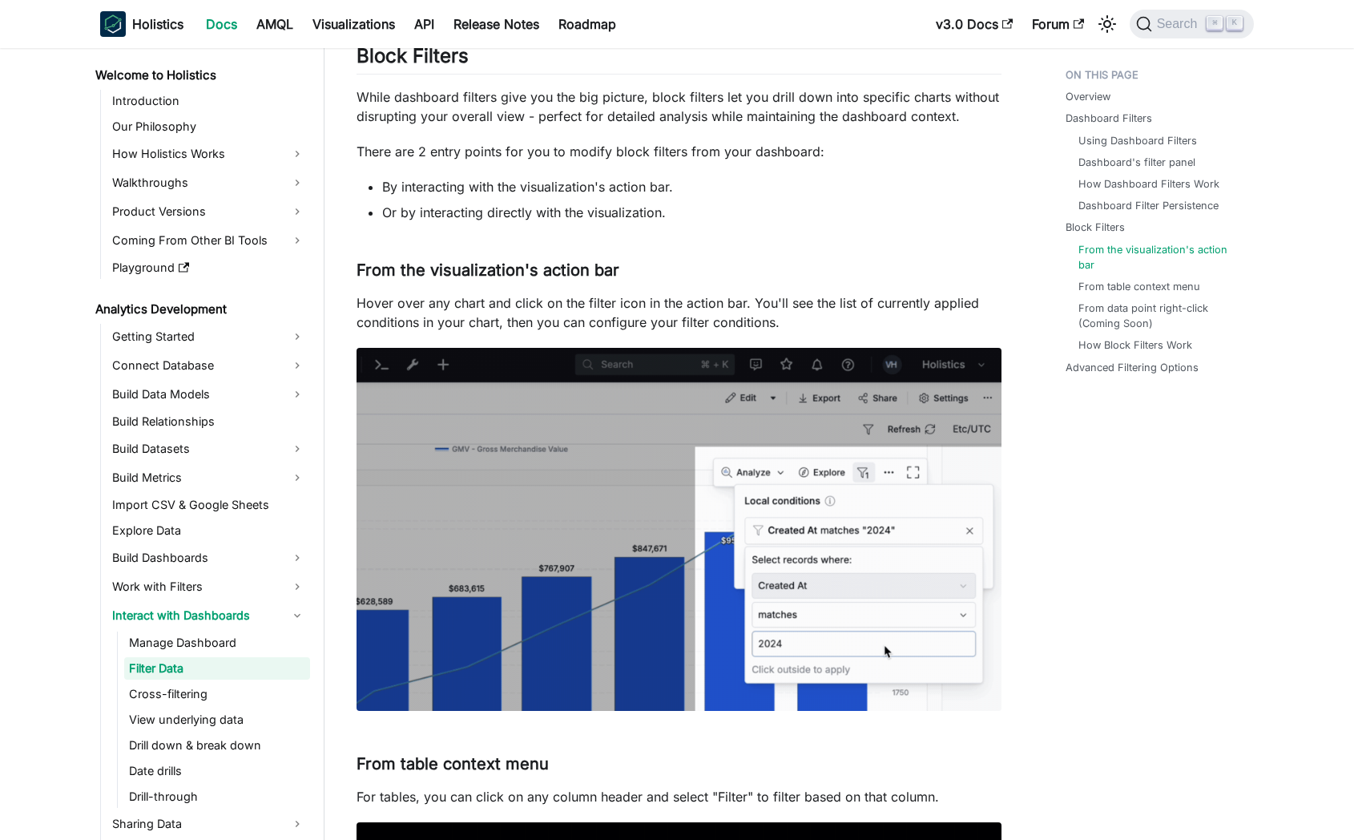
click at [506, 324] on p "Hover over any chart and click on the filter icon in the action bar. You'll see…" at bounding box center [679, 312] width 645 height 38
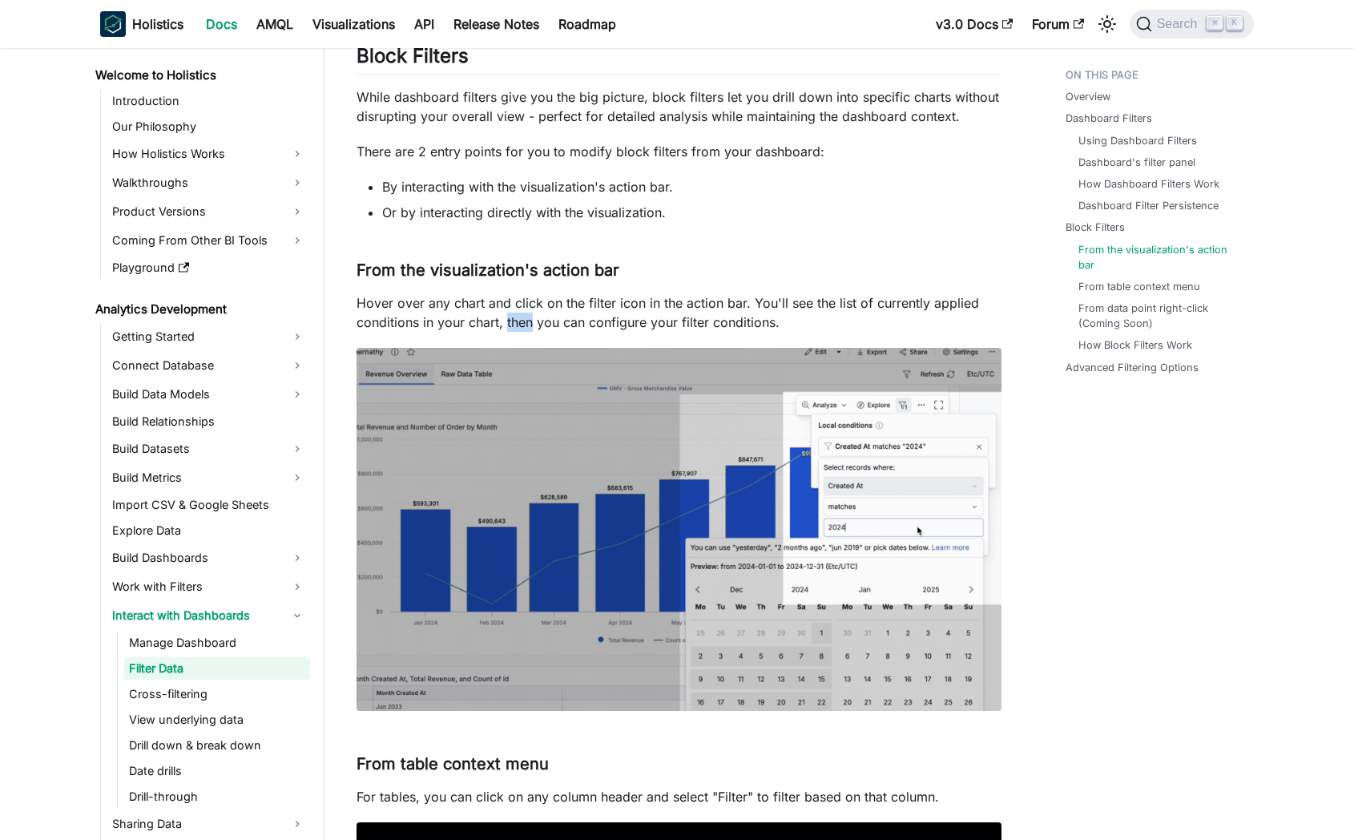
click at [506, 324] on p "Hover over any chart and click on the filter icon in the action bar. You'll see…" at bounding box center [679, 312] width 645 height 38
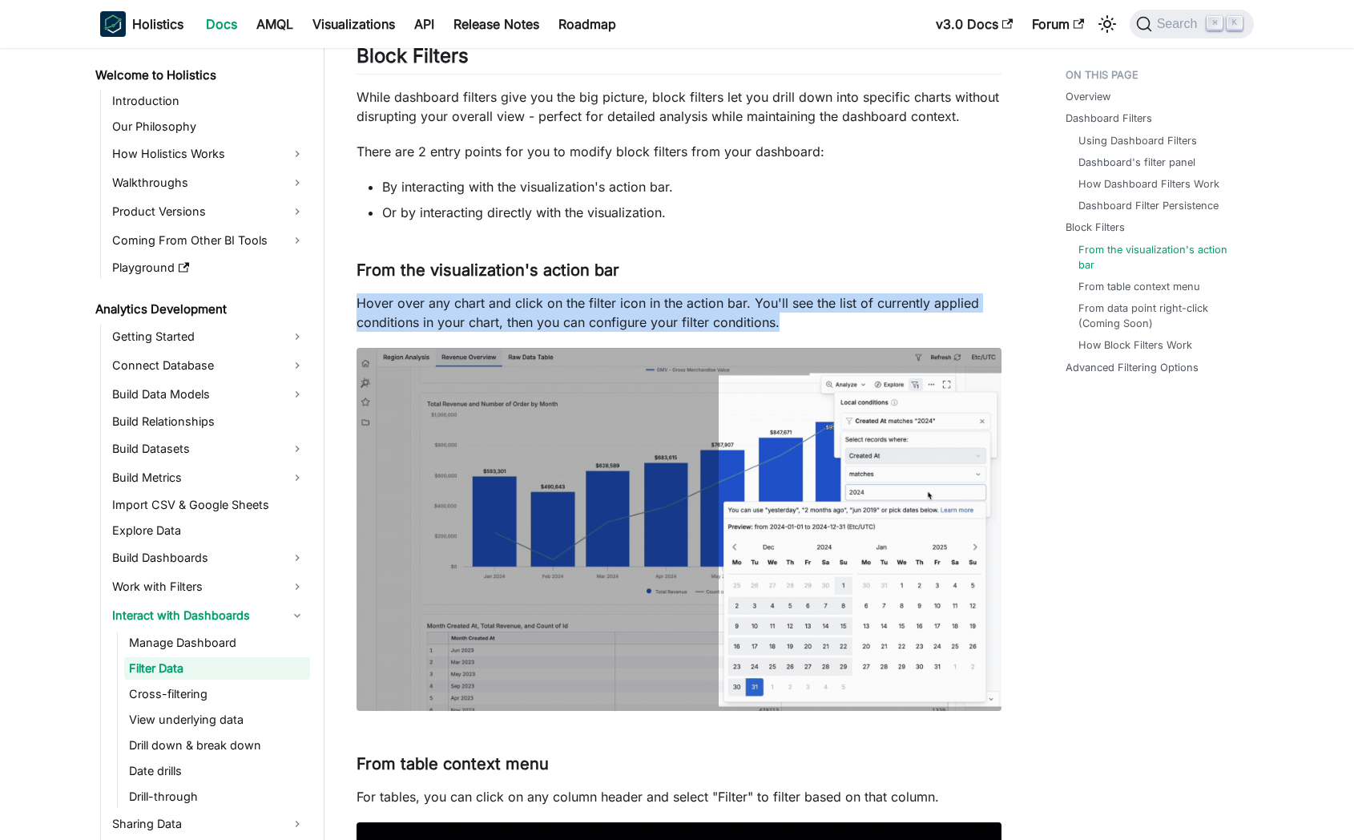
click at [1159, 633] on div "Overview Dashboard Filters Using Dashboard Filters Dashboard's filter panel How…" at bounding box center [1152, 17] width 236 height 4316
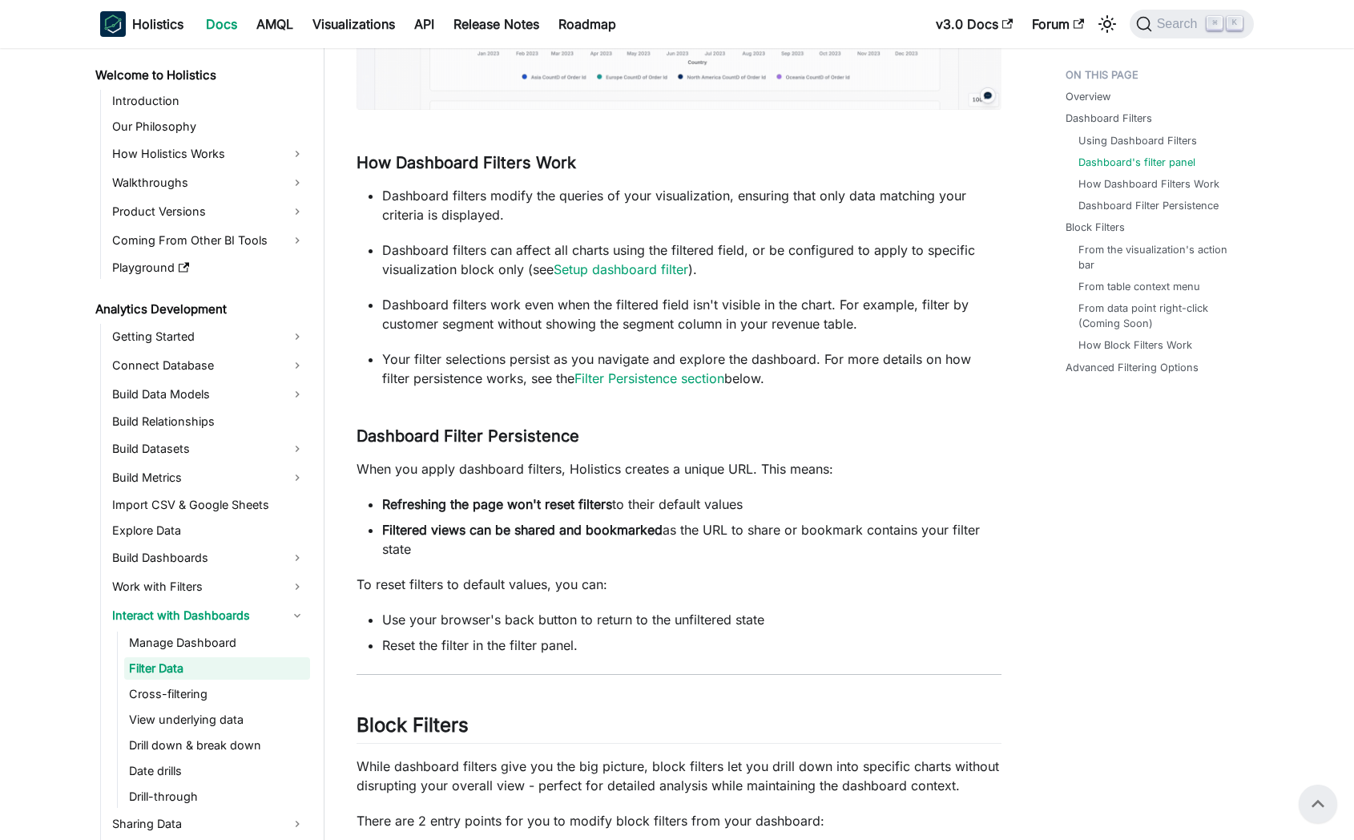
scroll to position [0, 0]
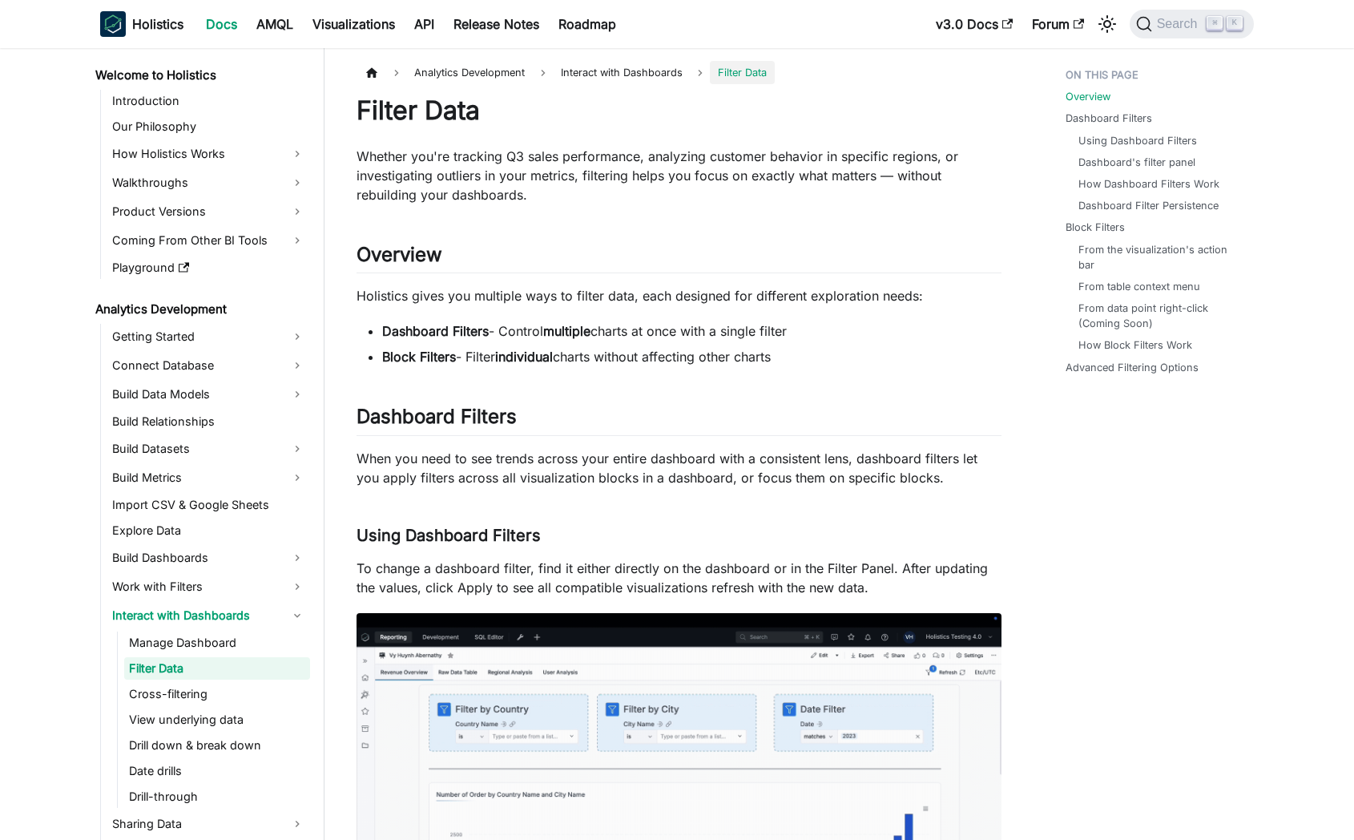
click at [466, 168] on p "Whether you're tracking Q3 sales performance, analyzing customer behavior in sp…" at bounding box center [679, 176] width 645 height 58
